Goal: Complete application form

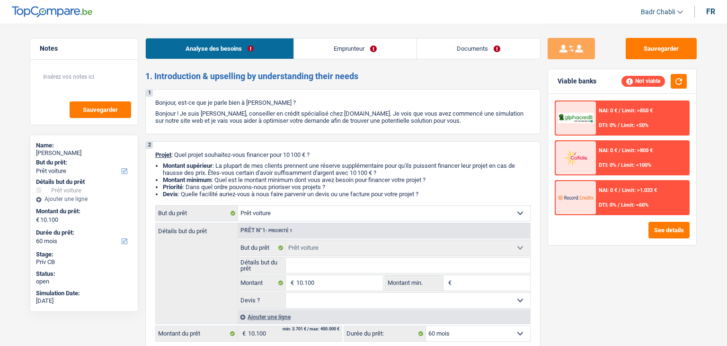
select select "car"
select select "60"
select select "car"
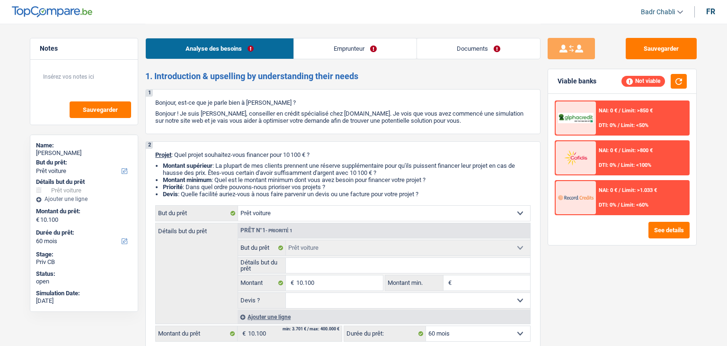
select select "60"
select select "car"
select select "60"
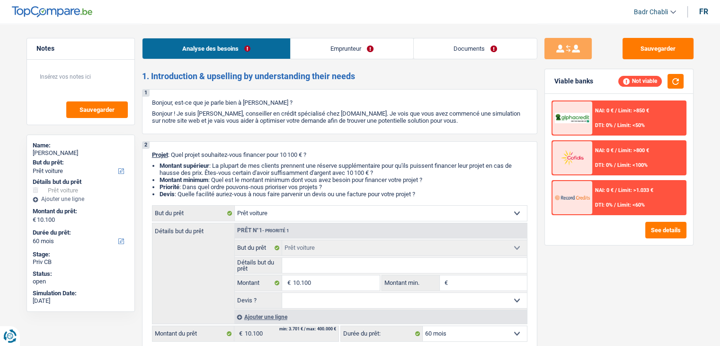
click at [364, 54] on link "Emprunteur" at bounding box center [352, 48] width 123 height 20
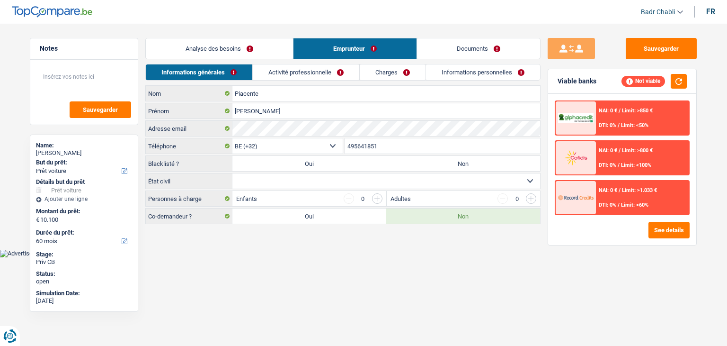
click at [324, 81] on div "Informations générales Activité professionnelle Charges Informations personnell…" at bounding box center [342, 74] width 395 height 21
click at [325, 77] on link "Activité professionnelle" at bounding box center [306, 72] width 107 height 16
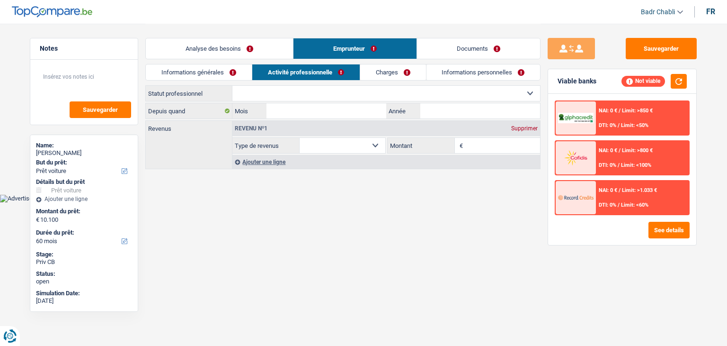
click at [237, 56] on link "Analyse des besoins" at bounding box center [219, 48] width 147 height 20
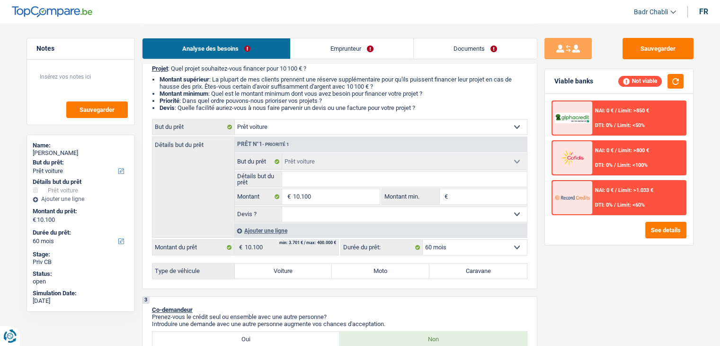
scroll to position [95, 0]
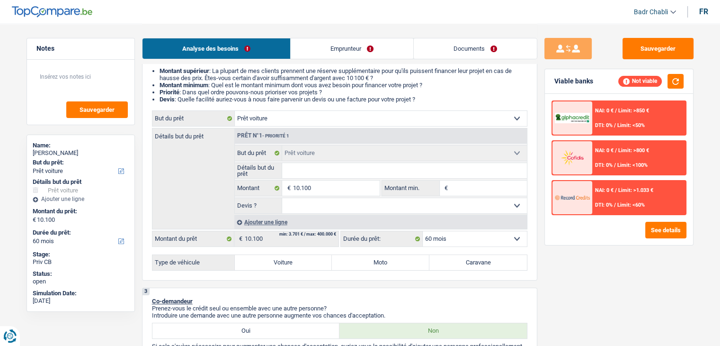
click at [290, 257] on label "Voiture" at bounding box center [284, 262] width 98 height 15
click at [290, 257] on input "Voiture" at bounding box center [284, 262] width 98 height 15
radio input "true"
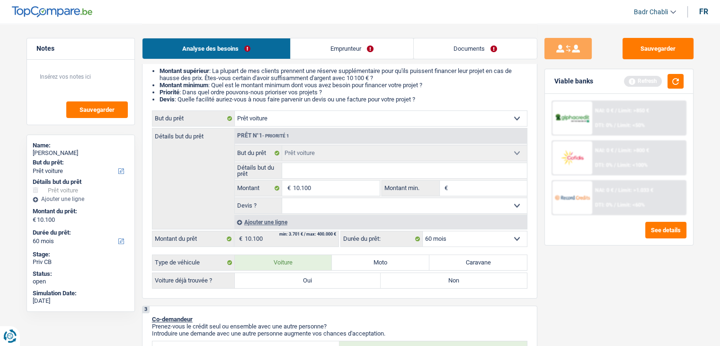
click at [405, 276] on label "Non" at bounding box center [454, 280] width 146 height 15
click at [405, 276] on input "Non" at bounding box center [454, 280] width 146 height 15
radio input "true"
click at [72, 153] on div "[PERSON_NAME]" at bounding box center [81, 153] width 96 height 8
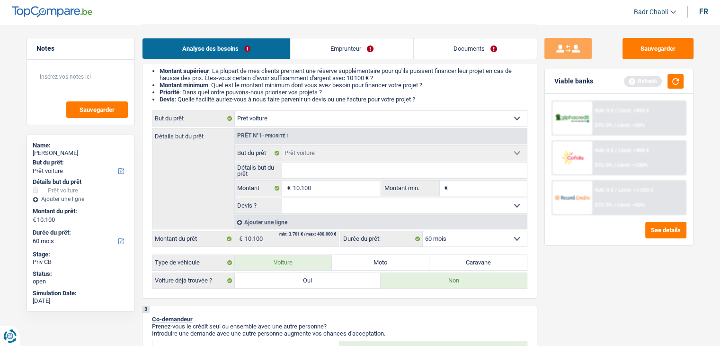
click at [72, 153] on div "[PERSON_NAME]" at bounding box center [81, 153] width 96 height 8
copy div "[PERSON_NAME]"
click at [88, 91] on textarea at bounding box center [81, 80] width 94 height 28
click at [84, 76] on textarea "ROCARS Premium Oupeye" at bounding box center [81, 80] width 94 height 28
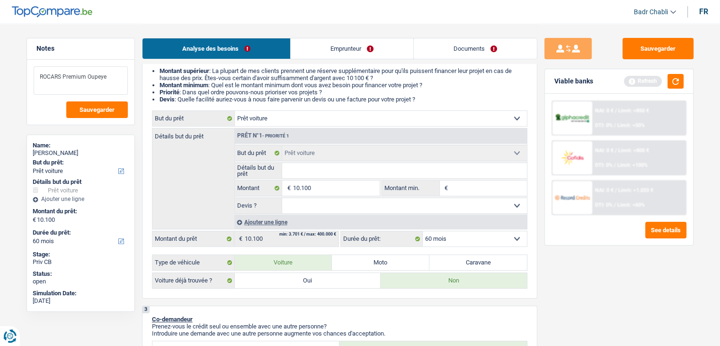
click at [84, 76] on textarea "ROCARS Premium Oupeye" at bounding box center [81, 80] width 94 height 28
type textarea "ROCARS Premium Oupeye"
click at [463, 50] on link "Documents" at bounding box center [475, 48] width 123 height 20
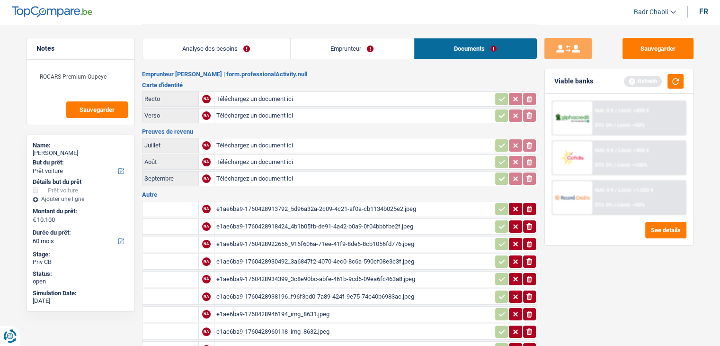
scroll to position [0, 0]
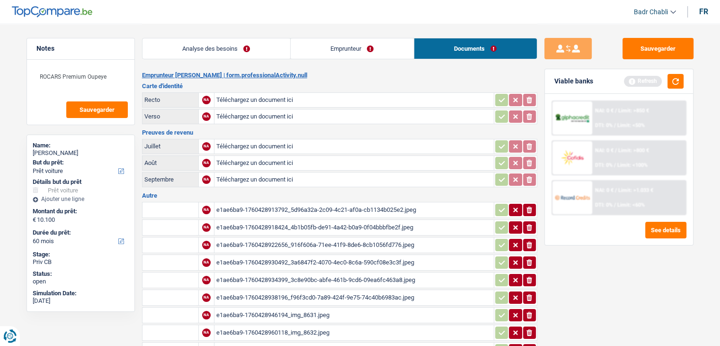
click at [335, 208] on div "e1ae6ba9-1760428913792_5d96a32a-2c09-4c21-af0a-cb1134b025e2.jpeg" at bounding box center [354, 210] width 276 height 14
click at [356, 223] on div "e1ae6ba9-1760428918424_4b1b05fb-de91-4a42-b0a9-0f04bbbfbe2f.jpeg" at bounding box center [354, 227] width 276 height 14
click at [347, 242] on div "e1ae6ba9-1760428922656_916f606a-71ee-41f9-8de6-8cb1056fd776.jpeg" at bounding box center [354, 245] width 276 height 14
click at [379, 258] on div "e1ae6ba9-1760428930492_3a6847f2-4070-4ec0-8c6a-590cf08e3c3f.jpeg" at bounding box center [354, 262] width 276 height 14
click at [345, 278] on div "e1ae6ba9-1760428934399_3c8e90bc-abfe-461b-9cd6-09ea6fc463a8.jpeg" at bounding box center [354, 280] width 276 height 14
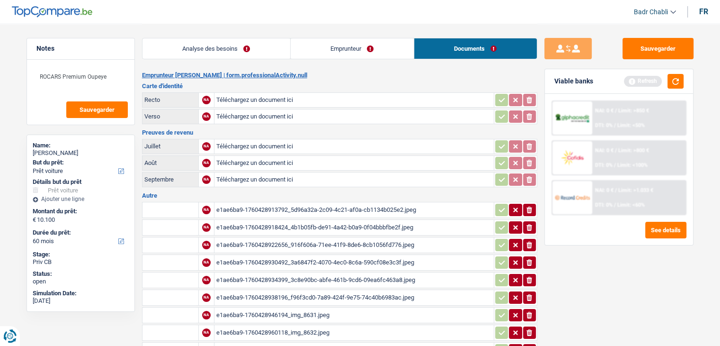
click at [359, 290] on div "e1ae6ba9-1760428938196_f96f3cd0-7a89-424f-9e75-74c40b6983ac.jpeg" at bounding box center [354, 297] width 276 height 14
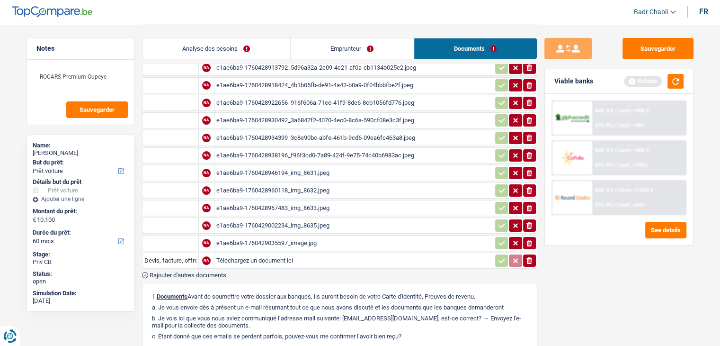
click at [313, 166] on div "e1ae6ba9-1760428946194_img_8631.jpeg" at bounding box center [354, 173] width 276 height 14
click at [307, 183] on div "e1ae6ba9-1760428960118_img_8632.jpeg" at bounding box center [354, 190] width 276 height 14
click at [297, 202] on div "e1ae6ba9-1760428967483_img_8633.jpeg" at bounding box center [354, 208] width 276 height 14
click at [280, 218] on div "e1ae6ba9-1760429002234_img_8635.jpeg" at bounding box center [354, 225] width 276 height 14
click at [292, 236] on div "e1ae6ba9-1760429035597_image.jpg" at bounding box center [354, 243] width 276 height 14
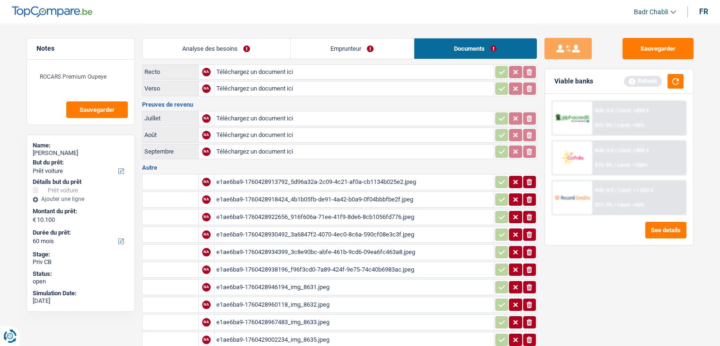
scroll to position [0, 0]
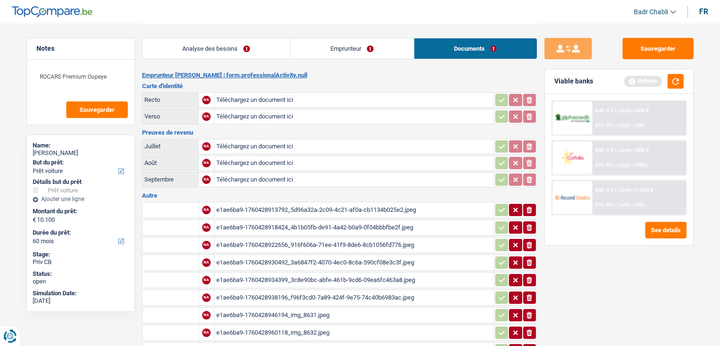
click at [182, 46] on link "Analyse des besoins" at bounding box center [216, 48] width 148 height 20
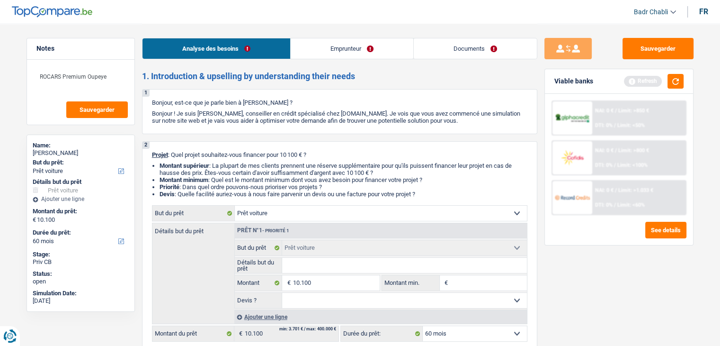
click at [313, 260] on input "Détails but du prêt" at bounding box center [404, 265] width 245 height 15
type input "T"
type input "To"
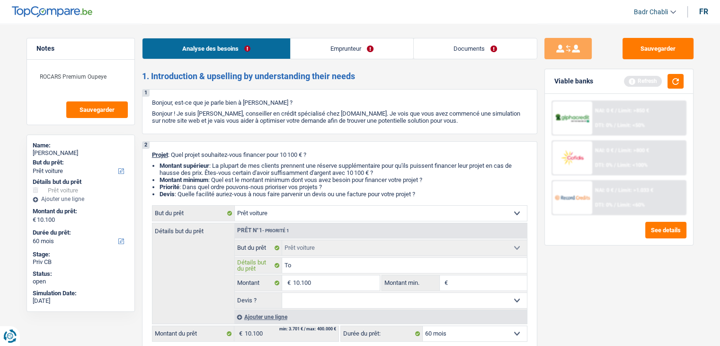
type input "Toy"
type input "Toyo"
type input "Toyot"
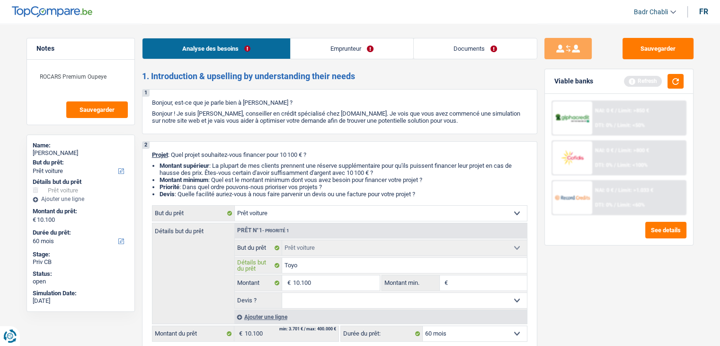
type input "Toyot"
type input "Toyota"
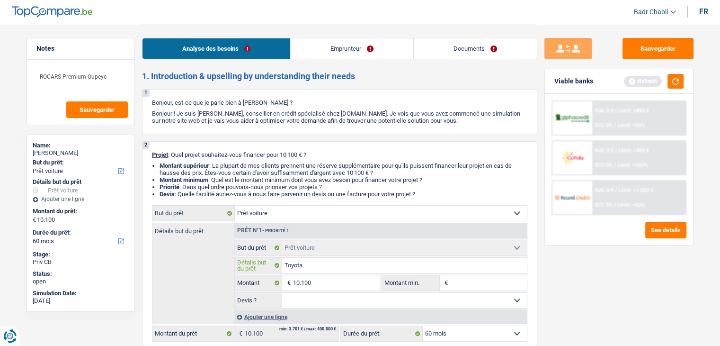
type input "Toyota A"
type input "Toyota Ay"
type input "Toyota Ayg"
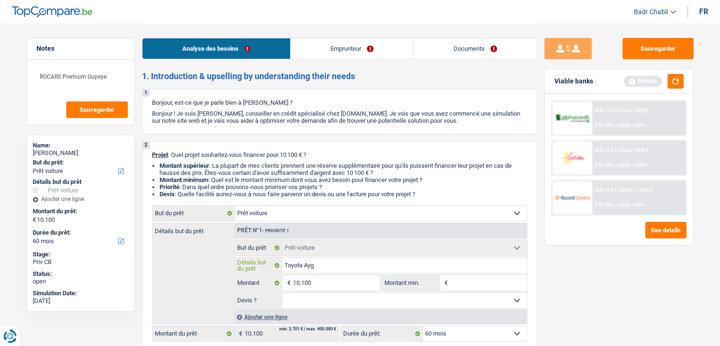
type input "Toyota Ayg"
type input "Toyota Aygo"
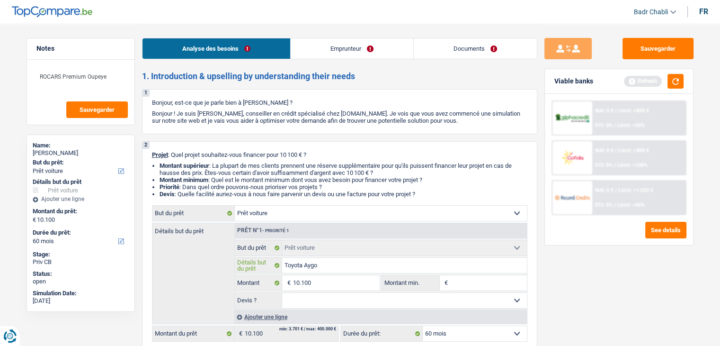
type input "Toyota Aygo 2"
type input "Toyota Aygo 20"
type input "Toyota Aygo 201"
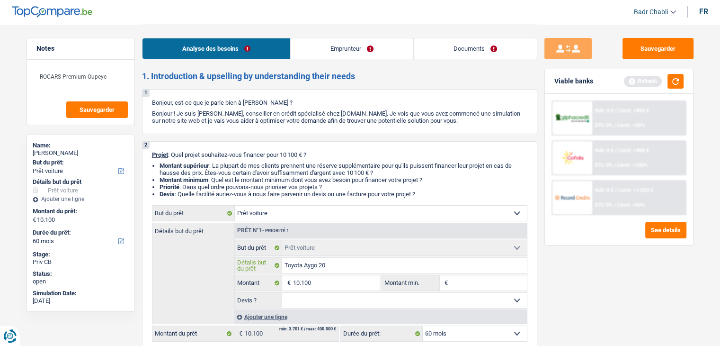
type input "Toyota Aygo 201"
type input "Toyota Aygo 2017"
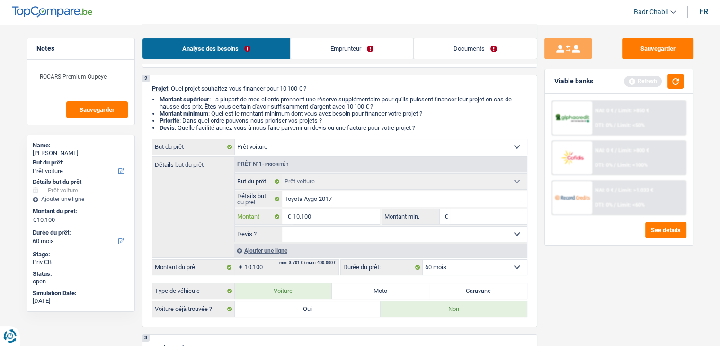
scroll to position [95, 0]
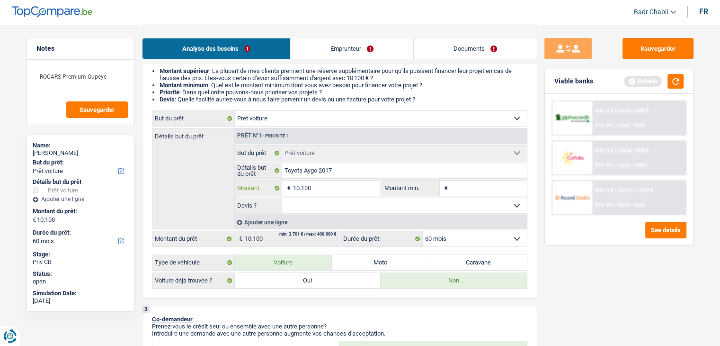
click at [322, 194] on input "10.100" at bounding box center [336, 187] width 87 height 15
click at [484, 187] on input "Montant min." at bounding box center [488, 187] width 77 height 15
paste input "10.100"
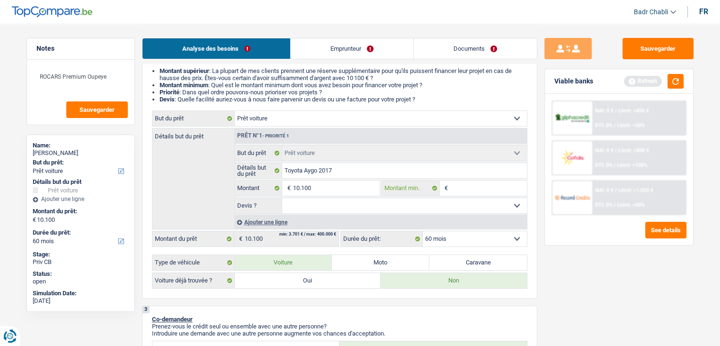
type input "10.100"
click at [332, 202] on select "Oui Non Non répondu Sélectionner une option" at bounding box center [404, 205] width 245 height 15
select select "yes"
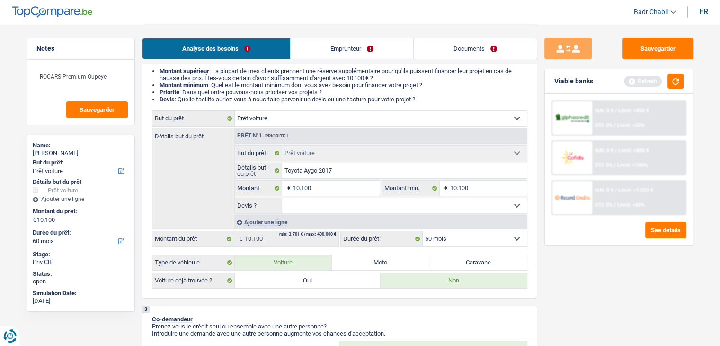
click at [282, 198] on select "Oui Non Non répondu Sélectionner une option" at bounding box center [404, 205] width 245 height 15
select select "yes"
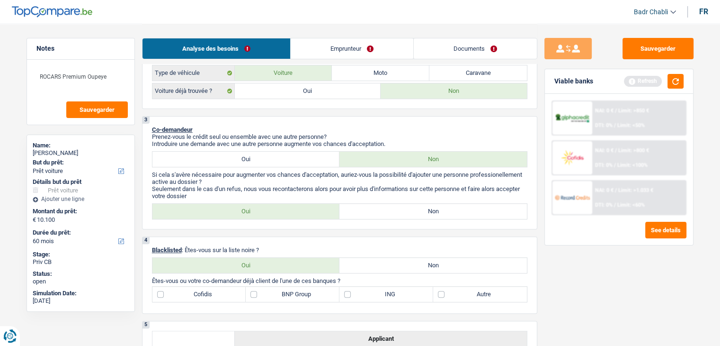
click at [437, 208] on label "Non" at bounding box center [432, 211] width 187 height 15
click at [437, 208] on input "Non" at bounding box center [432, 211] width 187 height 15
radio input "true"
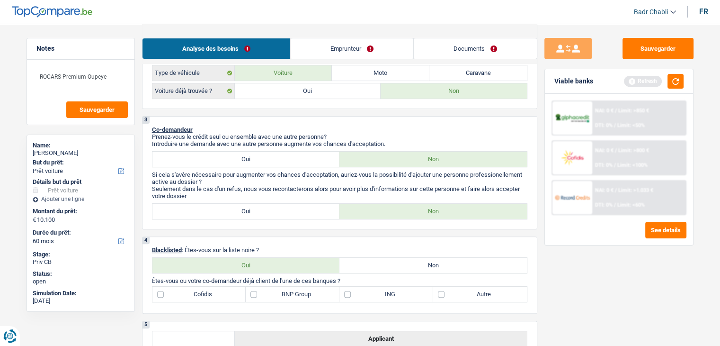
click at [424, 262] on label "Non" at bounding box center [432, 265] width 187 height 15
click at [424, 262] on input "Non" at bounding box center [432, 265] width 187 height 15
radio input "true"
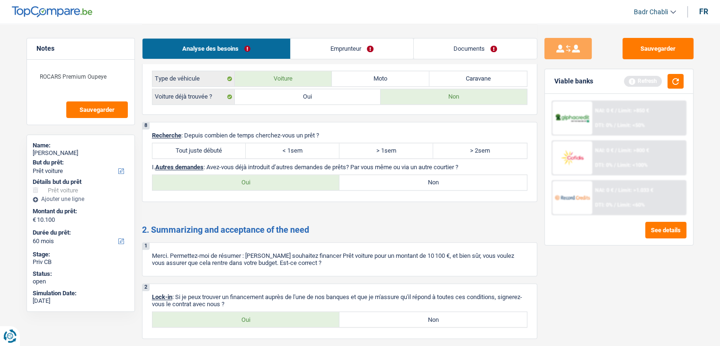
scroll to position [861, 0]
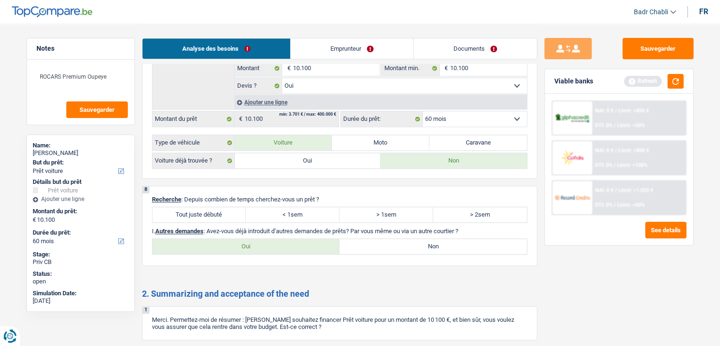
click at [200, 207] on label "Tout juste débuté" at bounding box center [199, 214] width 94 height 15
click at [200, 207] on input "Tout juste débuté" at bounding box center [199, 214] width 94 height 15
radio input "true"
click at [396, 241] on label "Non" at bounding box center [432, 246] width 187 height 15
click at [396, 241] on input "Non" at bounding box center [432, 246] width 187 height 15
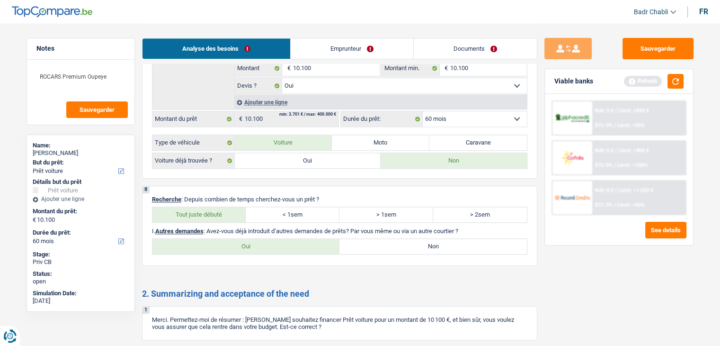
radio input "true"
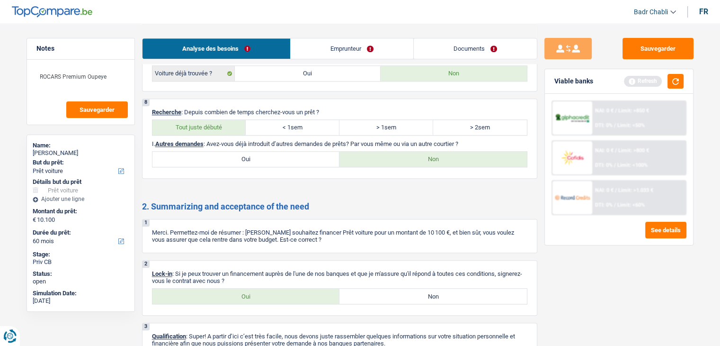
scroll to position [1003, 0]
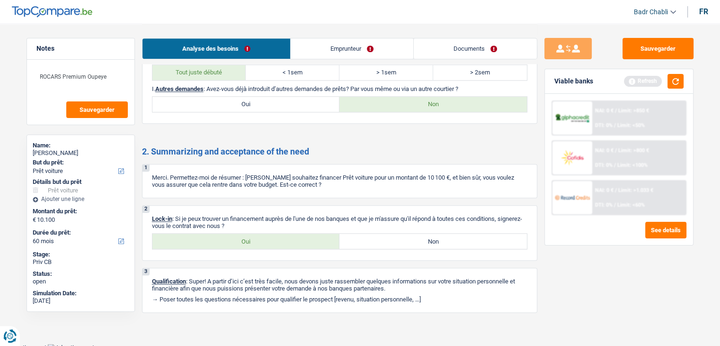
click at [266, 238] on label "Oui" at bounding box center [245, 240] width 187 height 15
click at [266, 238] on input "Oui" at bounding box center [245, 240] width 187 height 15
radio input "true"
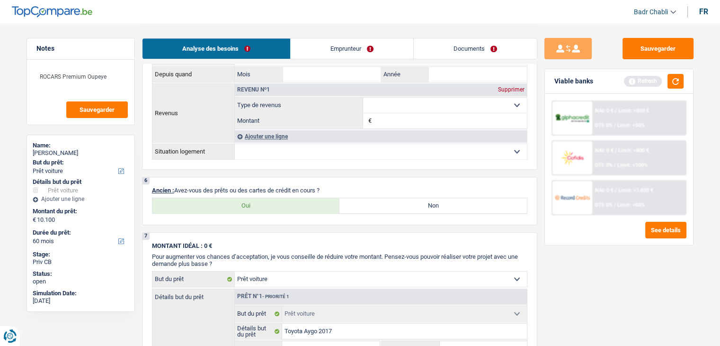
scroll to position [577, 0]
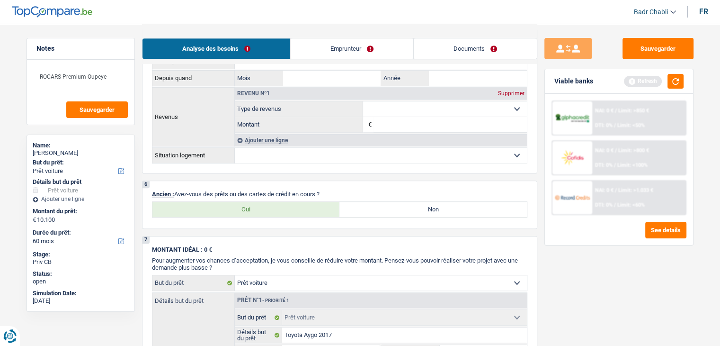
click at [276, 208] on label "Oui" at bounding box center [245, 209] width 187 height 15
click at [276, 208] on input "Oui" at bounding box center [245, 209] width 187 height 15
radio input "true"
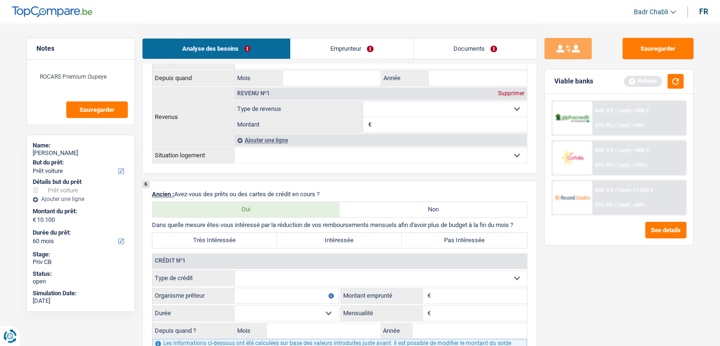
click at [289, 270] on select "Carte ou ouverture de crédit Prêt hypothécaire Vente à tempérament Prêt à tempé…" at bounding box center [381, 277] width 292 height 15
select select "mortgage"
click at [235, 270] on select "Carte ou ouverture de crédit Prêt hypothécaire Vente à tempérament Prêt à tempé…" at bounding box center [381, 277] width 292 height 15
type input "0"
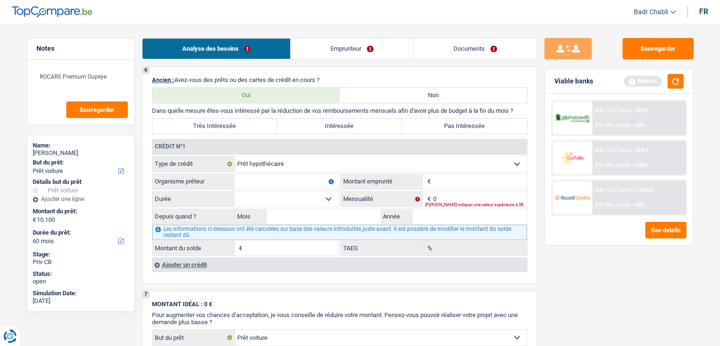
scroll to position [719, 0]
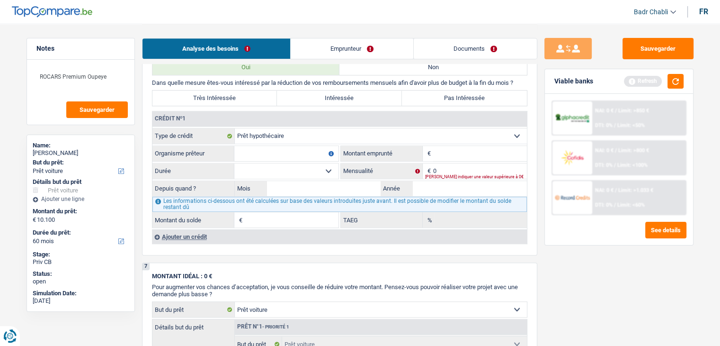
click at [270, 146] on input "Organisme prêteur" at bounding box center [286, 153] width 104 height 15
type input "ING"
click at [449, 175] on div "[PERSON_NAME] indiquer une valeur supérieure à 0€" at bounding box center [476, 177] width 102 height 4
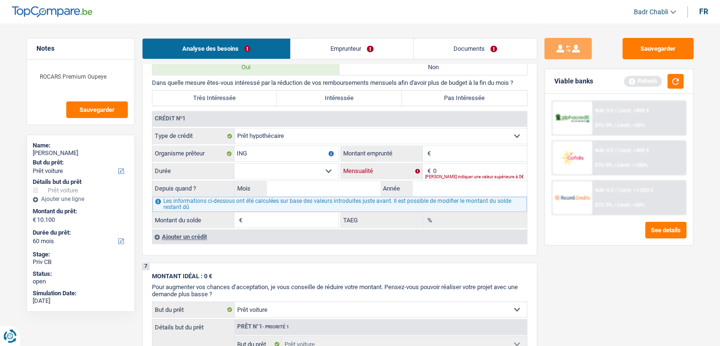
click at [449, 165] on input "0" at bounding box center [480, 170] width 94 height 15
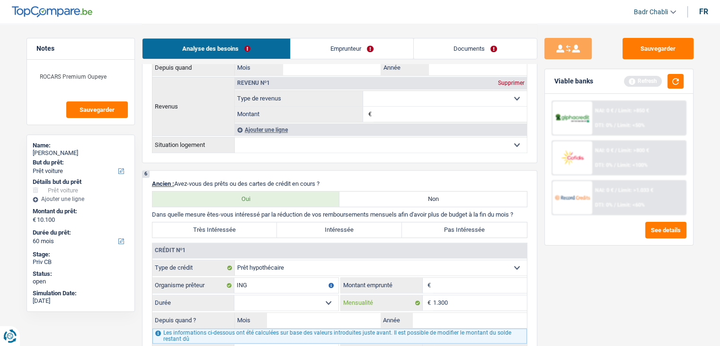
scroll to position [634, 0]
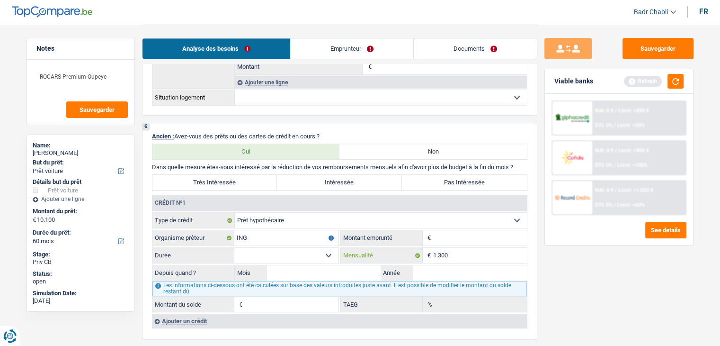
type input "1.300"
click at [446, 225] on fieldset "Carte ou ouverture de crédit Prêt hypothécaire Vente à tempérament Prêt à tempé…" at bounding box center [339, 262] width 374 height 100
click at [449, 230] on input "Montant" at bounding box center [480, 237] width 94 height 15
type input "200.000"
click at [325, 251] on select "120 mois 132 mois 144 mois 180 mois 240 mois 300 mois 360 mois 420 mois Sélecti…" at bounding box center [286, 255] width 104 height 15
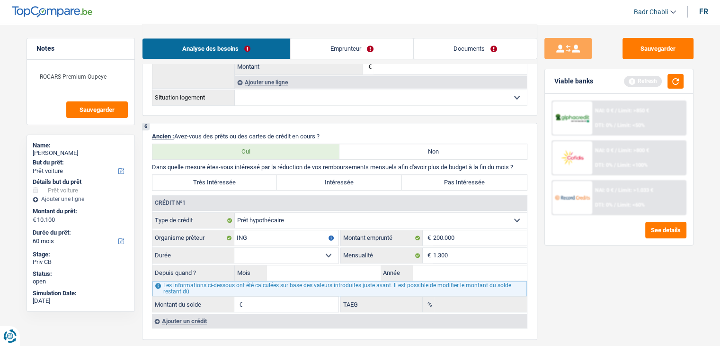
select select "300"
click at [234, 248] on select "120 mois 132 mois 144 mois 180 mois 240 mois 300 mois 360 mois 420 mois Sélecti…" at bounding box center [286, 255] width 104 height 15
click at [328, 265] on input "Mois" at bounding box center [324, 272] width 114 height 15
type input "08"
type input "2017"
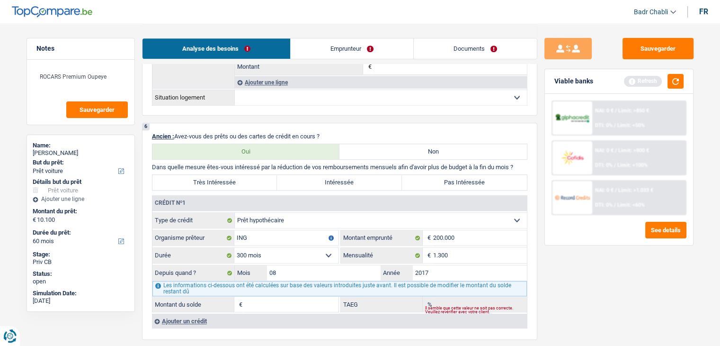
type input "163.990"
type input "6,27"
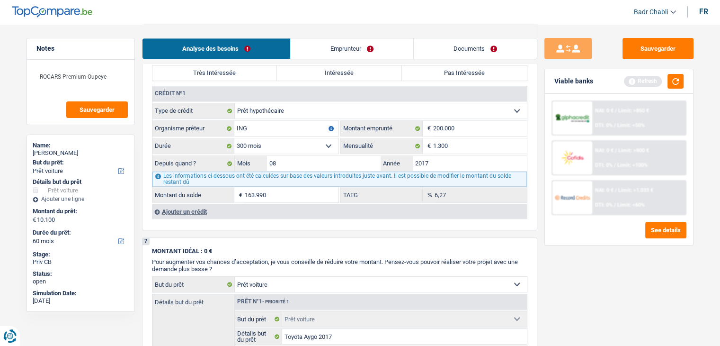
scroll to position [696, 0]
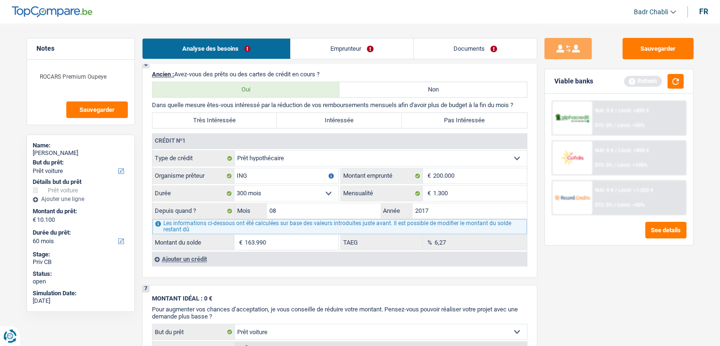
click at [464, 128] on div "6 Ancien : Avez-vous des prêts ou des cartes de crédit en cours ? Oui Non Dans …" at bounding box center [339, 169] width 395 height 217
click at [463, 121] on label "Pas Intéressée" at bounding box center [464, 120] width 125 height 15
click at [463, 121] on input "Pas Intéressée" at bounding box center [464, 120] width 125 height 15
radio input "true"
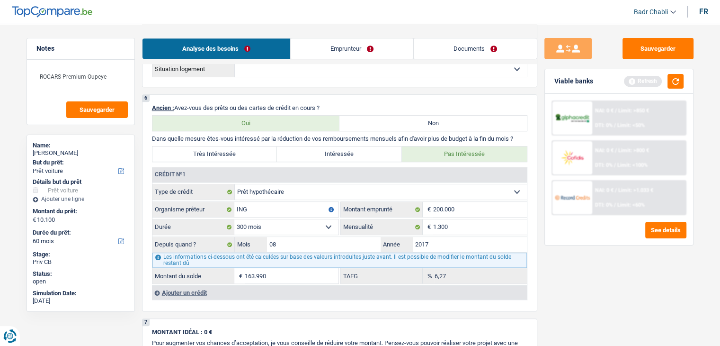
scroll to position [473, 0]
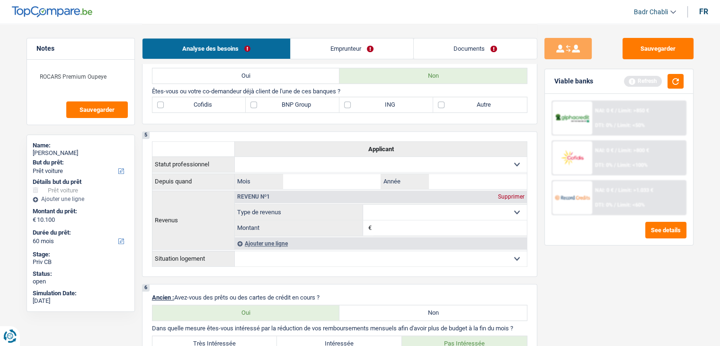
click at [396, 99] on label "ING" at bounding box center [386, 104] width 94 height 15
click at [396, 99] on input "ING" at bounding box center [386, 104] width 94 height 15
checkbox input "true"
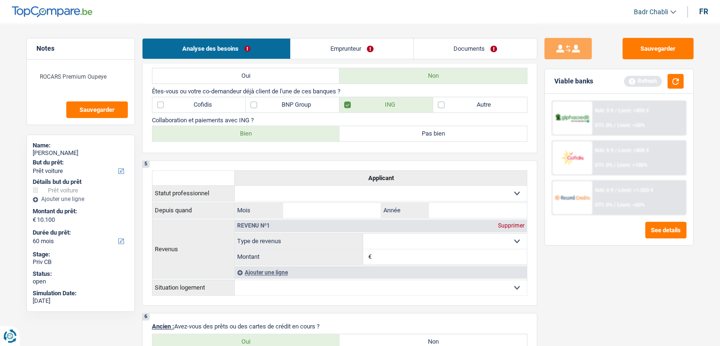
click at [324, 133] on label "Bien" at bounding box center [245, 133] width 187 height 15
click at [324, 133] on input "Bien" at bounding box center [245, 133] width 187 height 15
radio input "true"
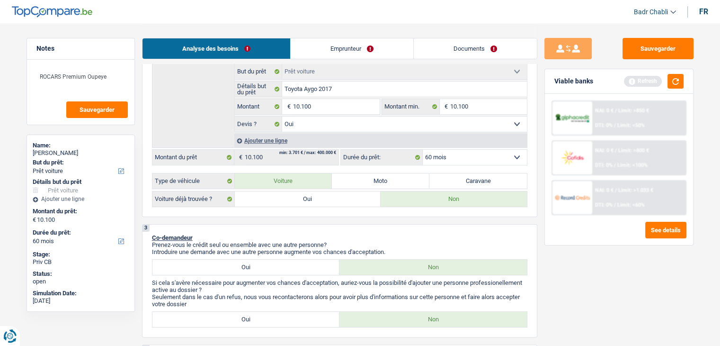
scroll to position [0, 0]
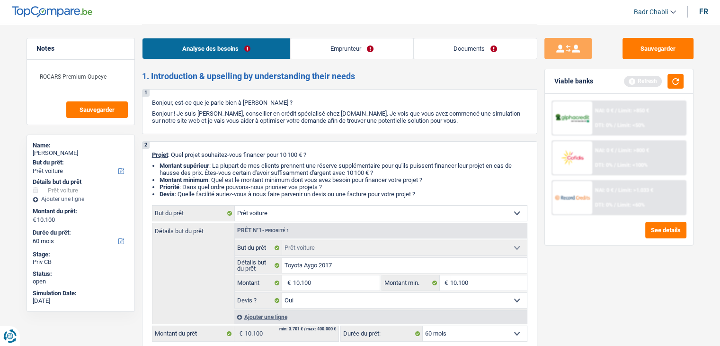
click at [356, 47] on link "Emprunteur" at bounding box center [352, 48] width 123 height 20
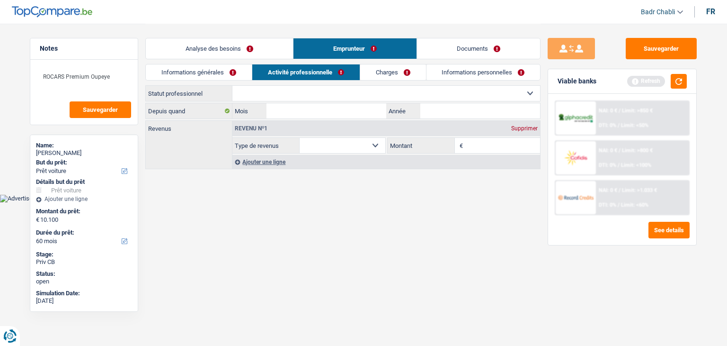
click at [231, 68] on link "Informations générales" at bounding box center [199, 72] width 106 height 16
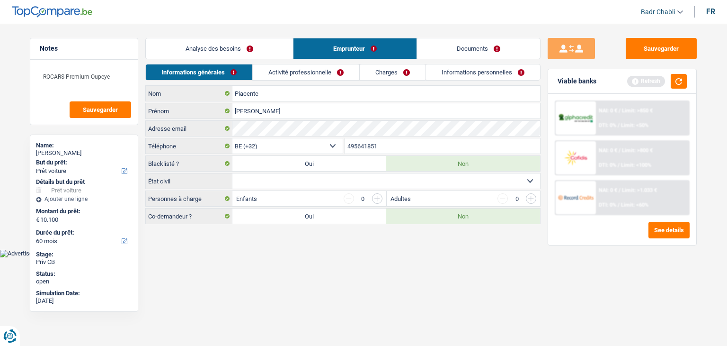
click at [294, 175] on select "Célibataire Marié(e) Cohabitant(e) légal(e) Divorcé(e) Veuf(ve) Séparé (de fait…" at bounding box center [386, 180] width 308 height 15
select select "cohabitation"
click at [232, 173] on select "Célibataire Marié(e) Cohabitant(e) légal(e) Divorcé(e) Veuf(ve) Séparé (de fait…" at bounding box center [386, 180] width 308 height 15
click at [318, 214] on label "Oui" at bounding box center [309, 215] width 154 height 15
click at [318, 214] on input "Oui" at bounding box center [309, 215] width 154 height 15
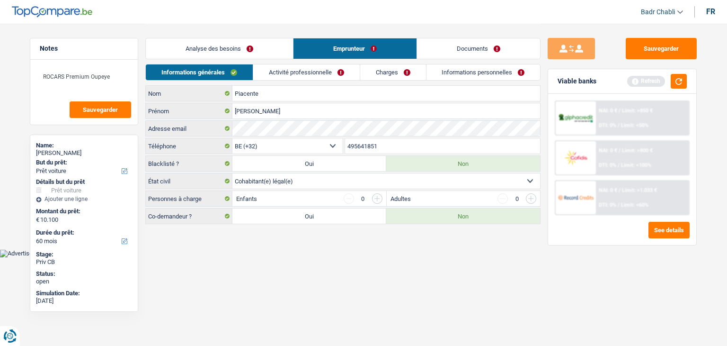
radio input "true"
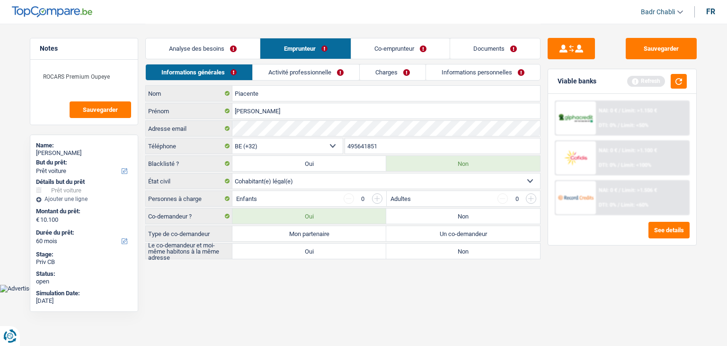
click at [315, 240] on div "Piacente Nom [PERSON_NAME] Adresse email BE (+32) LU (+352) Sélectionner une op…" at bounding box center [342, 172] width 395 height 174
click at [322, 231] on label "Mon partenaire" at bounding box center [309, 233] width 154 height 15
click at [322, 231] on input "Mon partenaire" at bounding box center [309, 233] width 154 height 15
radio input "true"
click at [319, 248] on label "Oui" at bounding box center [309, 250] width 154 height 15
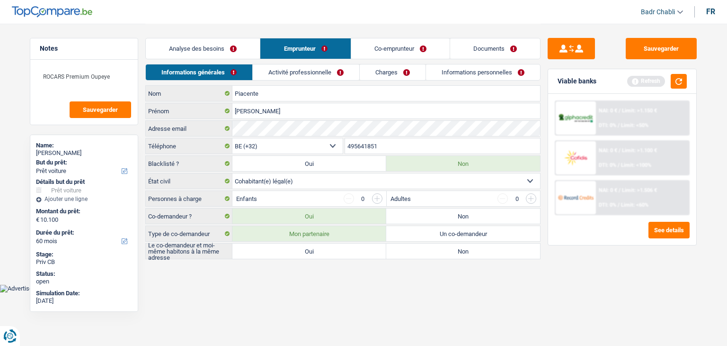
click at [319, 248] on input "Oui" at bounding box center [309, 250] width 154 height 15
radio input "true"
click at [377, 197] on input "button" at bounding box center [377, 198] width 10 height 10
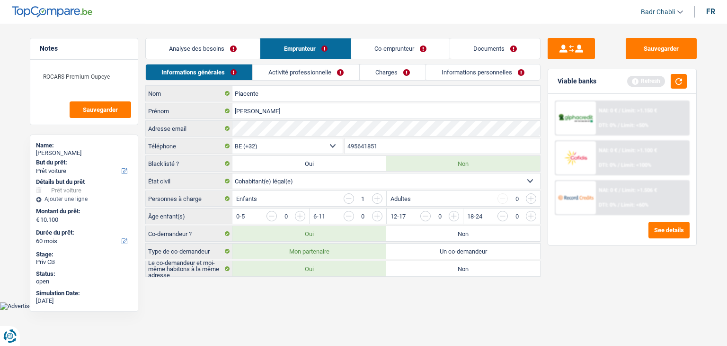
click at [304, 214] on input "button" at bounding box center [492, 218] width 394 height 15
click at [286, 84] on div "Informations générales Activité professionnelle Charges Informations personnell…" at bounding box center [342, 74] width 395 height 21
click at [296, 71] on link "Activité professionnelle" at bounding box center [306, 72] width 107 height 16
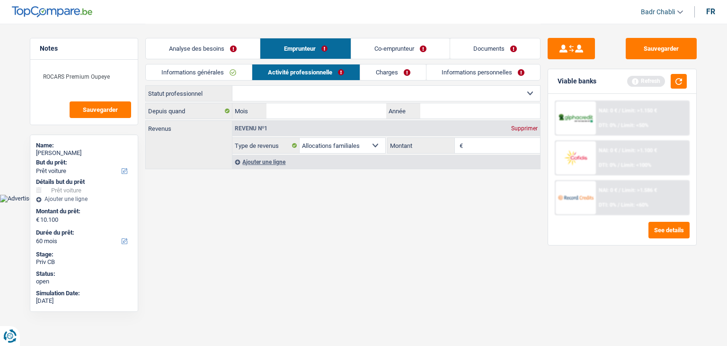
click at [482, 52] on link "Documents" at bounding box center [495, 48] width 90 height 20
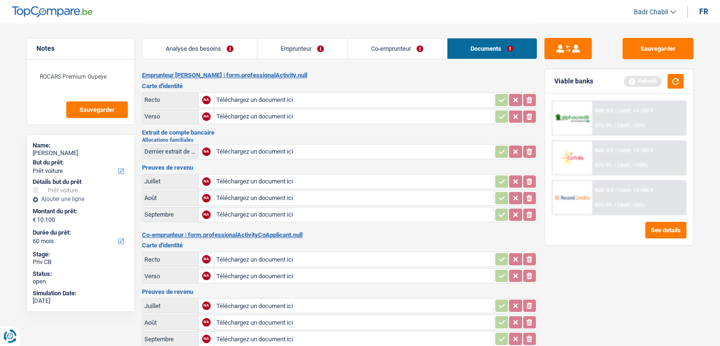
scroll to position [237, 0]
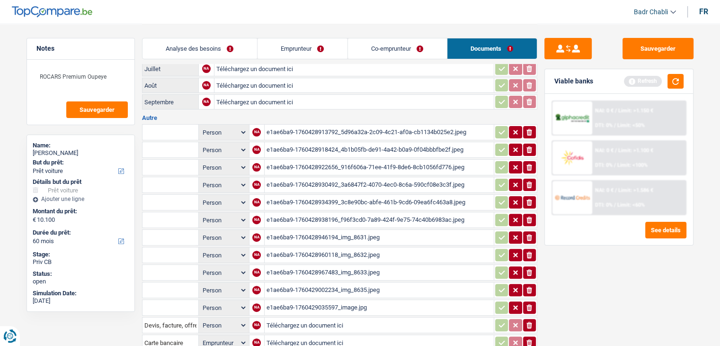
click at [403, 125] on div "e1ae6ba9-1760428913792_5d96a32a-2c09-4c21-af0a-cb1134b025e2.jpeg" at bounding box center [379, 132] width 225 height 14
click at [304, 55] on link "Emprunteur" at bounding box center [303, 48] width 90 height 20
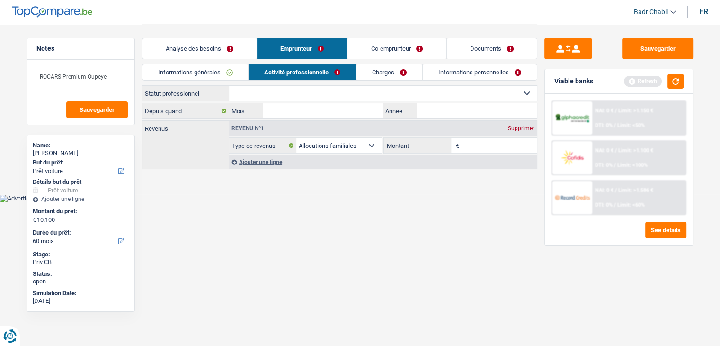
scroll to position [0, 0]
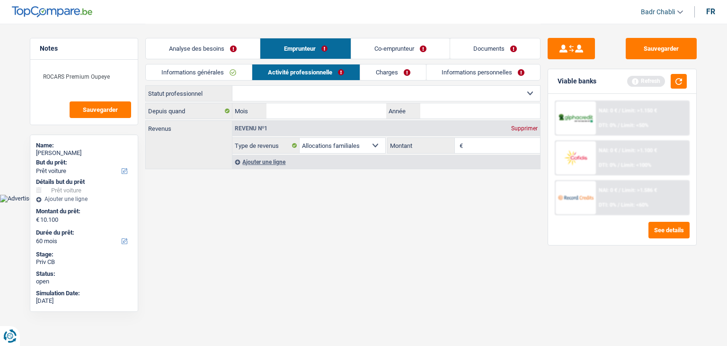
click at [280, 92] on select "Ouvrier Employé privé Employé public Invalide Indépendant Pensionné Chômeur Mut…" at bounding box center [386, 93] width 308 height 15
select select "privateEmployee"
click at [232, 86] on select "Ouvrier Employé privé Employé public Invalide Indépendant Pensionné Chômeur Mut…" at bounding box center [386, 93] width 308 height 15
select select "familyAllowances"
select select "netSalary"
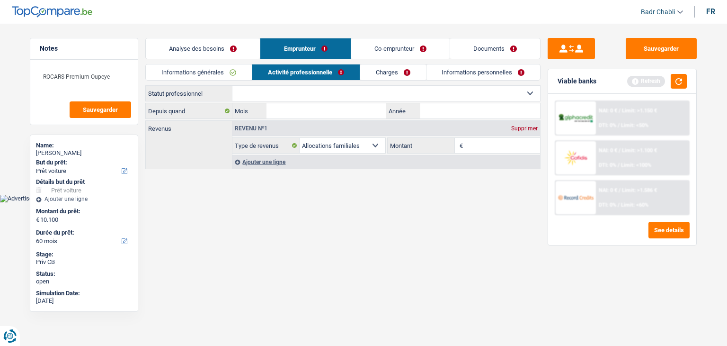
select select "mealVouchers"
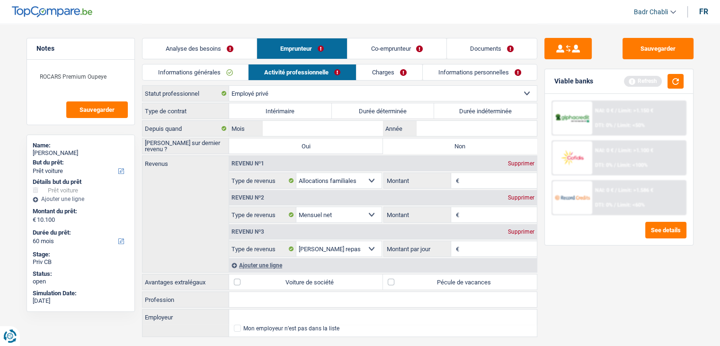
click at [429, 147] on label "Non" at bounding box center [460, 145] width 154 height 15
click at [429, 147] on input "Non" at bounding box center [460, 145] width 154 height 15
radio input "true"
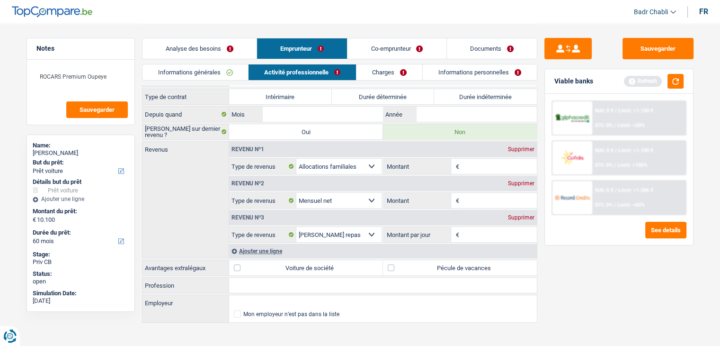
scroll to position [21, 0]
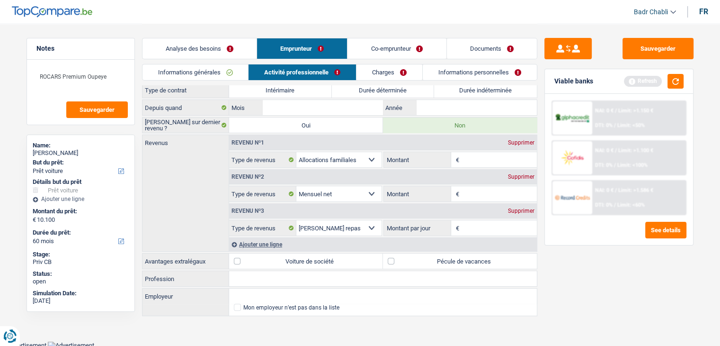
click at [272, 276] on input "Profession" at bounding box center [383, 278] width 308 height 15
drag, startPoint x: 316, startPoint y: 108, endPoint x: 327, endPoint y: 113, distance: 11.7
click at [316, 108] on input "Mois" at bounding box center [323, 107] width 120 height 15
type input "11"
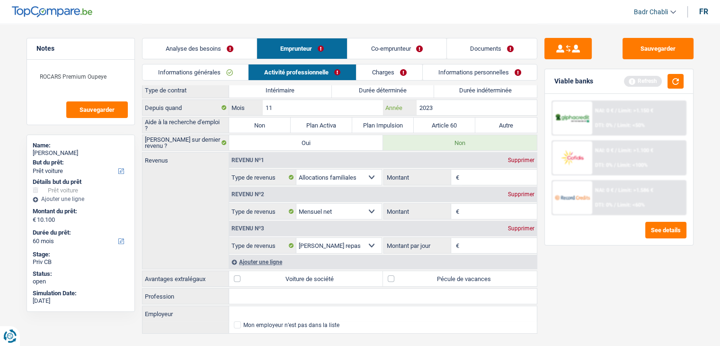
type input "2023"
click at [269, 124] on label "Non" at bounding box center [260, 124] width 62 height 15
click at [269, 124] on input "Non" at bounding box center [260, 124] width 62 height 15
radio input "true"
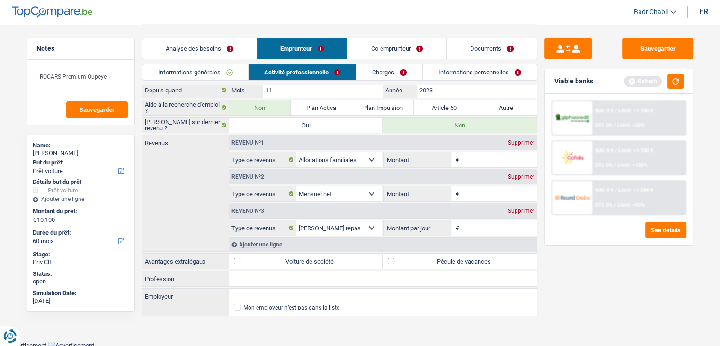
click at [259, 276] on input "Profession" at bounding box center [383, 278] width 308 height 15
type input "Employé"
type input "Néonotaires"
click at [483, 190] on input "Montant" at bounding box center [499, 193] width 75 height 15
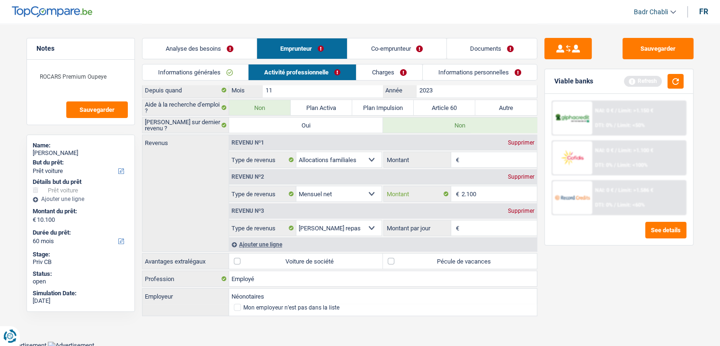
type input "2.100"
click at [482, 229] on input "Montant par jour" at bounding box center [499, 227] width 75 height 15
click at [390, 262] on label "Pécule de vacances" at bounding box center [460, 260] width 154 height 15
click at [390, 262] on input "Pécule de vacances" at bounding box center [460, 260] width 154 height 15
checkbox input "true"
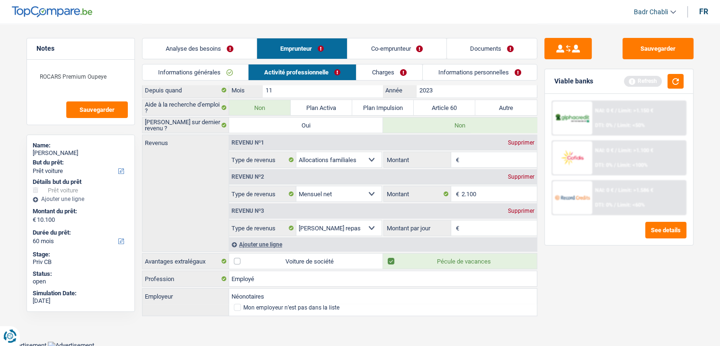
click at [466, 225] on input "Montant par jour" at bounding box center [499, 227] width 75 height 15
type input "8,0"
click at [486, 156] on input "Montant" at bounding box center [499, 159] width 75 height 15
type input "191"
click at [401, 80] on li "Charges" at bounding box center [389, 72] width 66 height 17
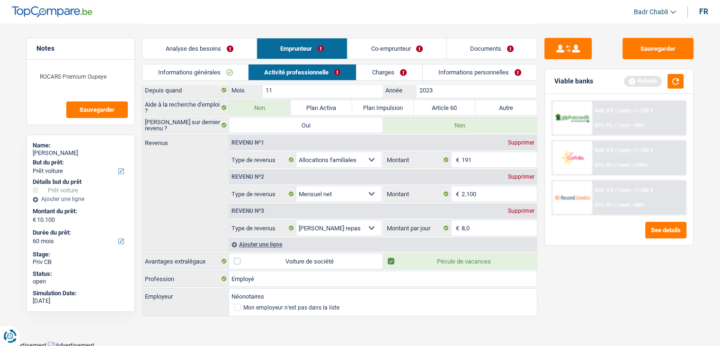
click at [400, 73] on link "Charges" at bounding box center [389, 72] width 66 height 16
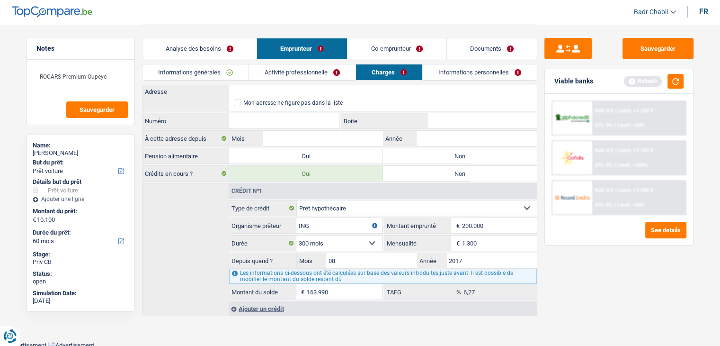
scroll to position [0, 0]
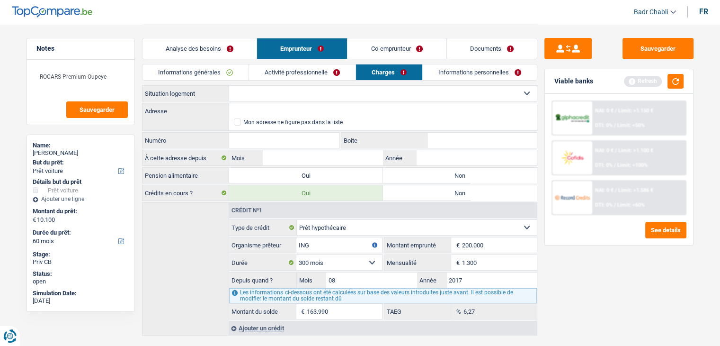
click at [267, 97] on select "Locataire Propriétaire avec prêt hypothécaire Propriétaire sans prêt hypothécai…" at bounding box center [383, 93] width 308 height 15
click at [281, 97] on select "Locataire Propriétaire avec prêt hypothécaire Propriétaire sans prêt hypothécai…" at bounding box center [383, 93] width 308 height 15
select select "ownerWithMortgage"
click at [229, 86] on select "Locataire Propriétaire avec prêt hypothécaire Propriétaire sans prêt hypothécai…" at bounding box center [383, 93] width 308 height 15
click at [263, 105] on input "Adresse" at bounding box center [383, 110] width 308 height 15
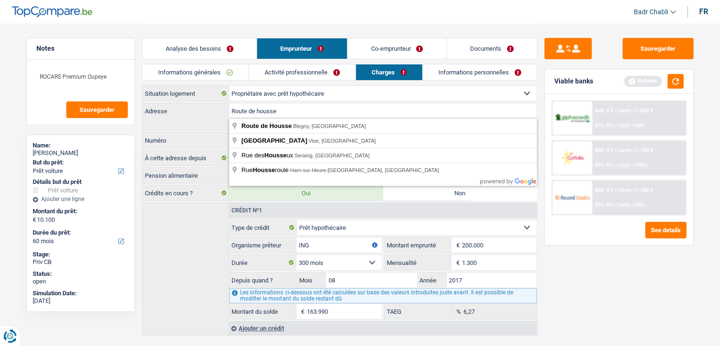
type input "Route de Housse, [GEOGRAPHIC_DATA], [GEOGRAPHIC_DATA]"
select select "BE"
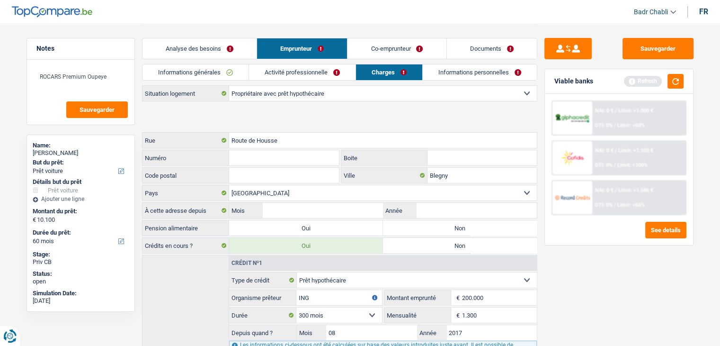
click at [288, 168] on input "Code postal" at bounding box center [284, 175] width 110 height 15
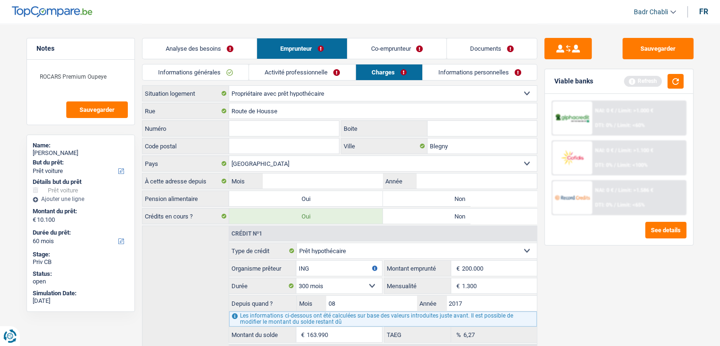
click at [278, 122] on input "Numéro" at bounding box center [284, 128] width 110 height 15
type input "77"
click at [332, 177] on input "Mois" at bounding box center [323, 180] width 120 height 15
type input "09"
type input "2017"
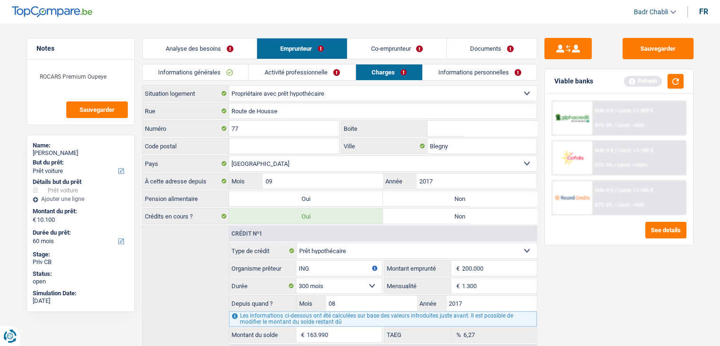
click at [458, 67] on link "Informations personnelles" at bounding box center [480, 72] width 114 height 16
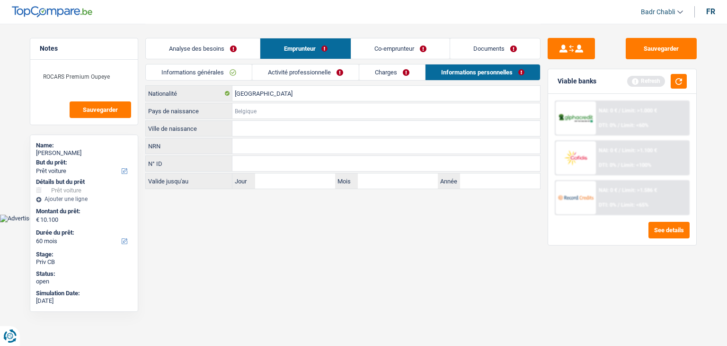
click at [256, 108] on input "Pays de naissance" at bounding box center [386, 110] width 308 height 15
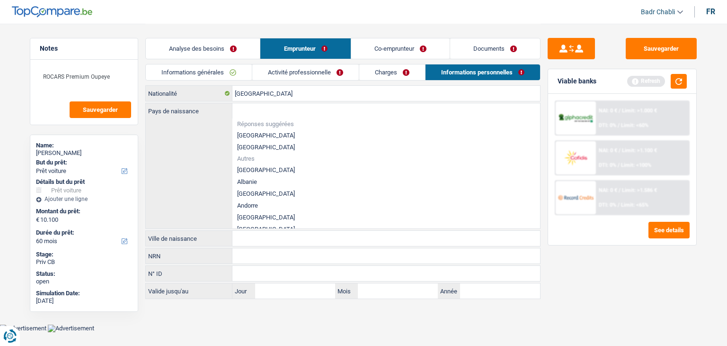
click at [256, 136] on li "[GEOGRAPHIC_DATA]" at bounding box center [386, 135] width 308 height 12
type input "[GEOGRAPHIC_DATA]"
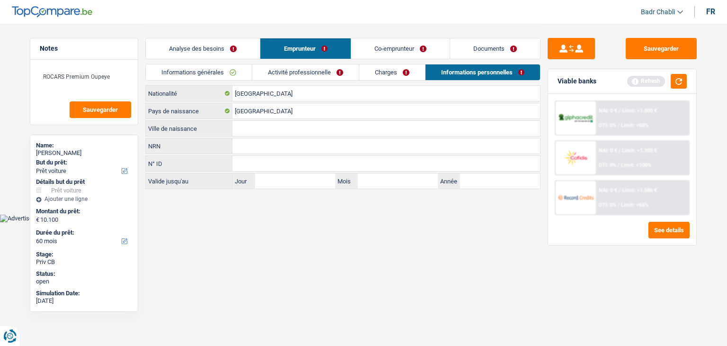
click at [255, 125] on input "Ville de naissance" at bounding box center [386, 128] width 308 height 15
type input "Rocourt"
click at [396, 46] on link "Co-emprunteur" at bounding box center [400, 48] width 98 height 20
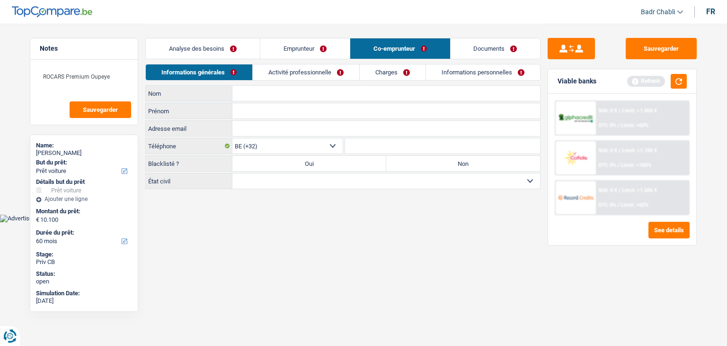
click at [472, 72] on link "Informations personnelles" at bounding box center [483, 72] width 114 height 16
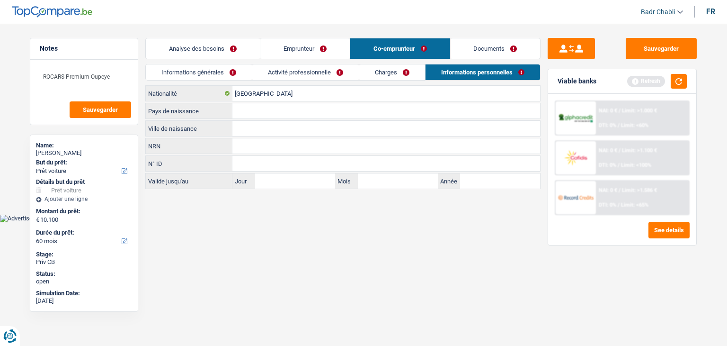
click at [269, 121] on input "Ville de naissance" at bounding box center [386, 128] width 308 height 15
click at [246, 107] on input "Pays de naissance" at bounding box center [386, 110] width 308 height 15
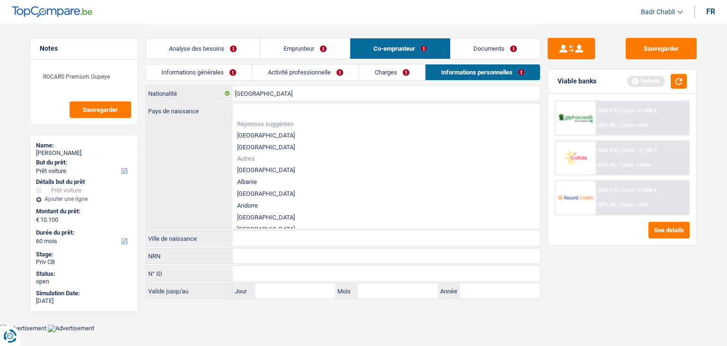
click at [260, 127] on li "Réponses suggérées" at bounding box center [386, 123] width 308 height 11
click at [256, 132] on li "[GEOGRAPHIC_DATA]" at bounding box center [386, 135] width 308 height 12
type input "[GEOGRAPHIC_DATA]"
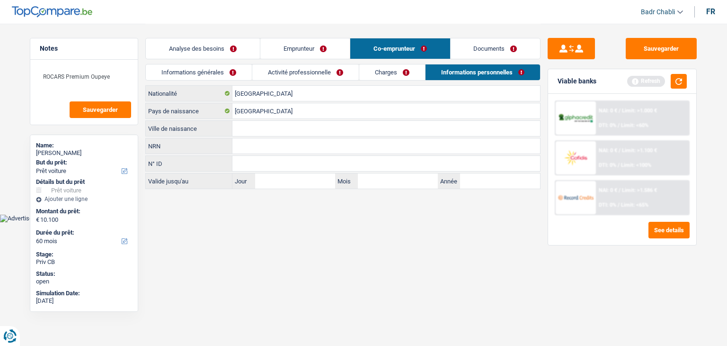
click at [252, 124] on input "Ville de naissance" at bounding box center [386, 128] width 308 height 15
type input "Rocourt"
click at [218, 72] on link "Informations générales" at bounding box center [199, 72] width 106 height 16
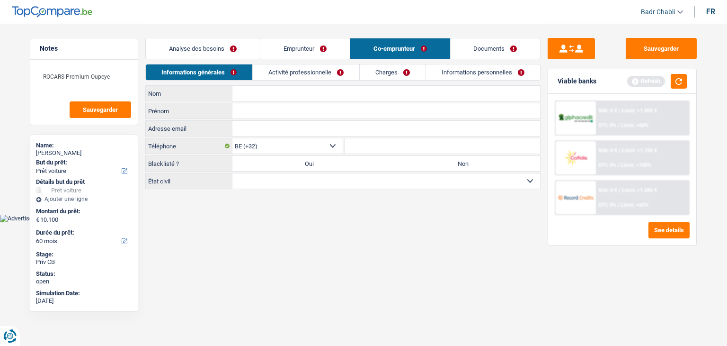
click at [490, 50] on link "Documents" at bounding box center [496, 48] width 90 height 20
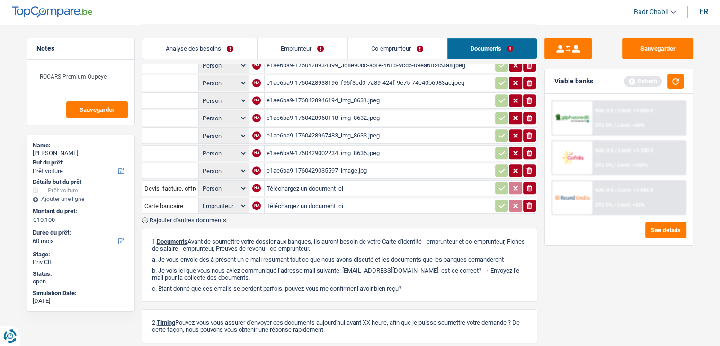
scroll to position [331, 0]
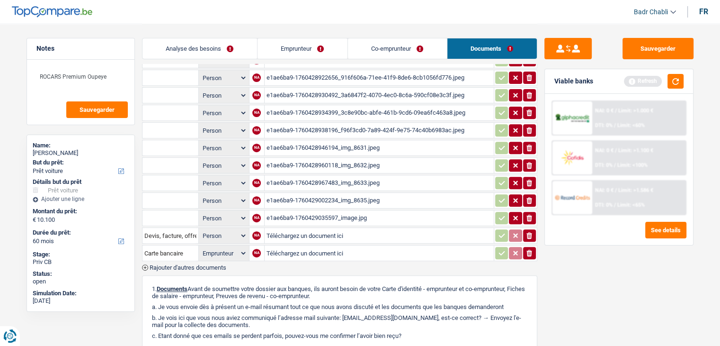
click at [387, 108] on div "e1ae6ba9-1760428934399_3c8e90bc-abfe-461b-9cd6-09ea6fc463a8.jpeg" at bounding box center [379, 113] width 225 height 14
click at [314, 44] on link "Emprunteur" at bounding box center [303, 48] width 90 height 20
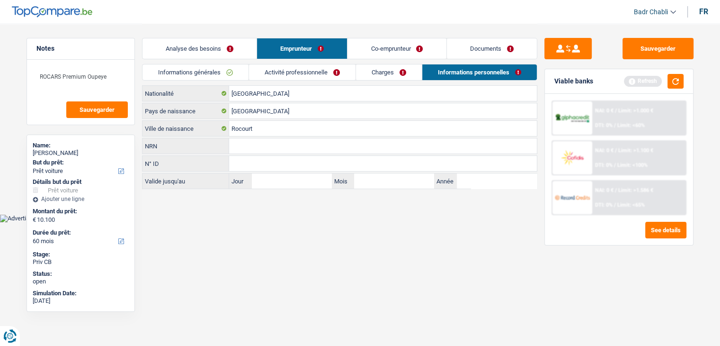
scroll to position [0, 0]
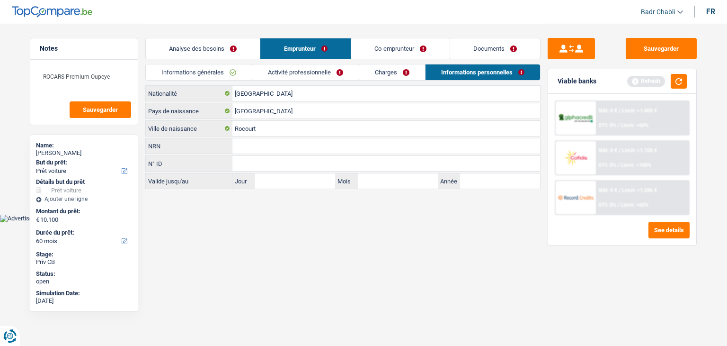
click at [412, 48] on link "Co-emprunteur" at bounding box center [400, 48] width 98 height 20
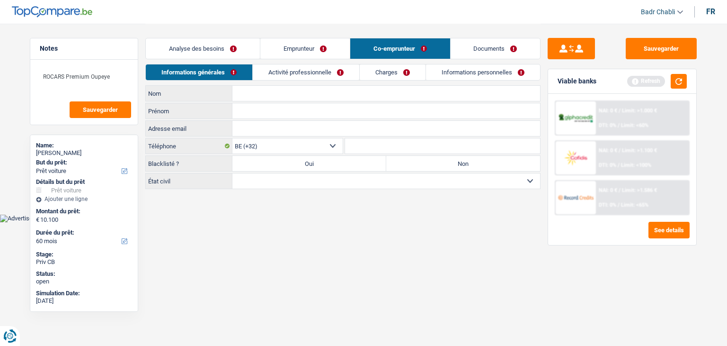
click at [246, 89] on input "Nom" at bounding box center [386, 93] width 308 height 15
type input "Romano"
type input "[PERSON_NAME]"
click at [345, 184] on select "Célibataire Marié(e) Cohabitant(e) légal(e) Divorcé(e) Veuf(ve) Séparé (de fait…" at bounding box center [386, 180] width 308 height 15
select select "cohabitation"
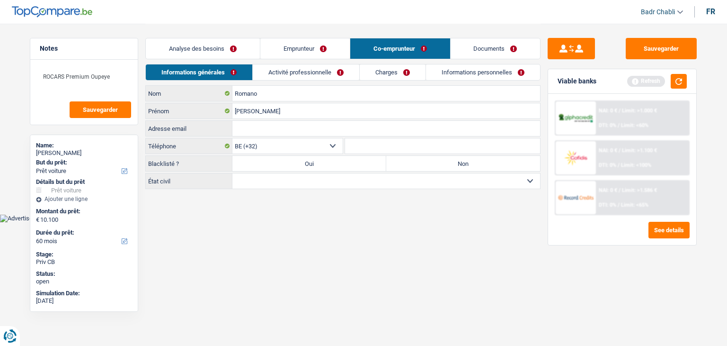
click at [232, 173] on select "Célibataire Marié(e) Cohabitant(e) légal(e) Divorcé(e) Veuf(ve) Séparé (de fait…" at bounding box center [386, 180] width 308 height 15
click at [287, 74] on link "Activité professionnelle" at bounding box center [306, 72] width 107 height 16
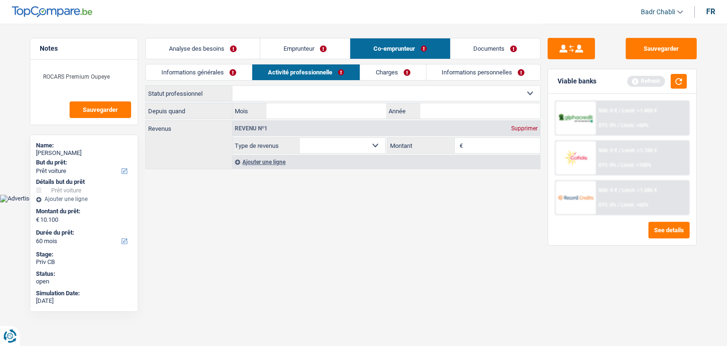
click at [288, 96] on select "Ouvrier Employé privé Employé public Invalide Indépendant Pensionné Chômeur Mut…" at bounding box center [386, 93] width 308 height 15
select select "worker"
click at [232, 86] on select "Ouvrier Employé privé Employé public Invalide Indépendant Pensionné Chômeur Mut…" at bounding box center [386, 93] width 308 height 15
select select "netSalary"
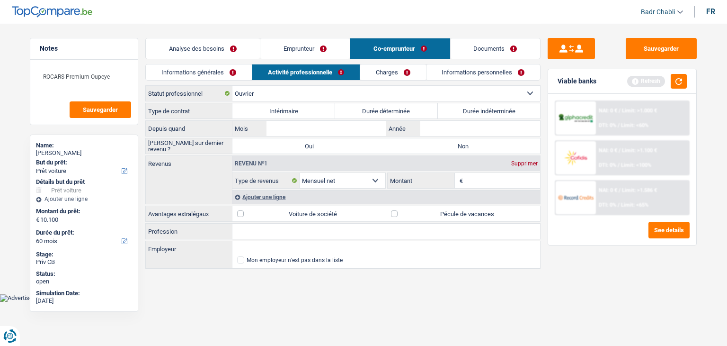
click at [314, 118] on label "Intérimaire" at bounding box center [283, 110] width 103 height 15
click at [314, 118] on input "Intérimaire" at bounding box center [283, 110] width 103 height 15
radio input "true"
click at [312, 124] on input "Mois" at bounding box center [327, 128] width 120 height 15
click at [437, 114] on label "Durée déterminée" at bounding box center [386, 110] width 103 height 15
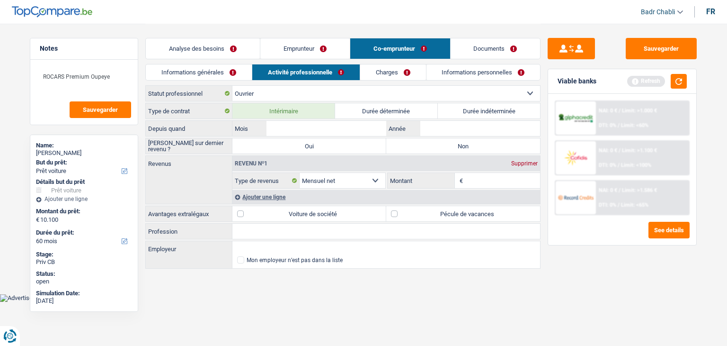
click at [437, 114] on input "Durée déterminée" at bounding box center [386, 110] width 103 height 15
radio input "true"
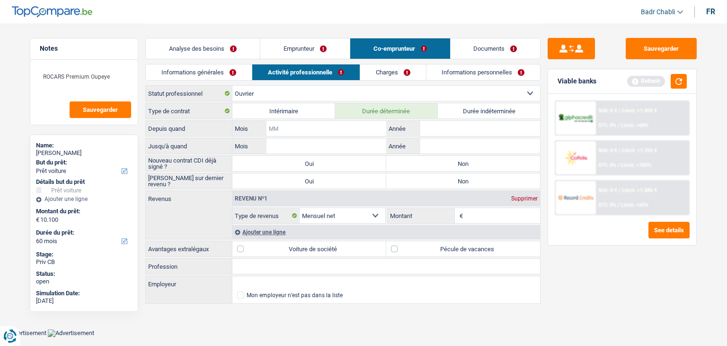
click at [299, 125] on input "Mois" at bounding box center [327, 128] width 120 height 15
click at [463, 109] on label "Durée indéterminée" at bounding box center [489, 110] width 103 height 15
click at [463, 109] on input "Durée indéterminée" at bounding box center [489, 110] width 103 height 15
radio input "true"
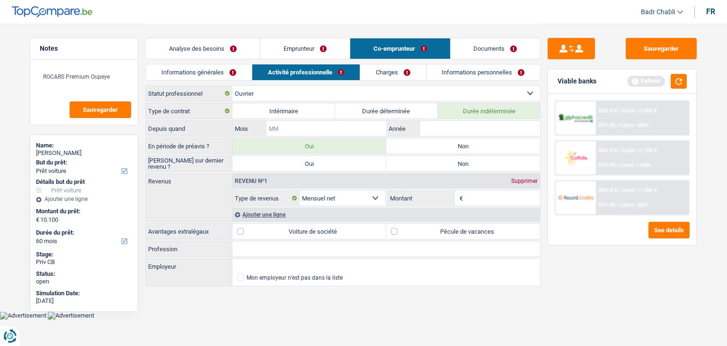
click at [293, 130] on input "Mois" at bounding box center [327, 128] width 120 height 15
type input "09"
type input "2014"
click at [277, 262] on input "Employeur" at bounding box center [386, 265] width 308 height 15
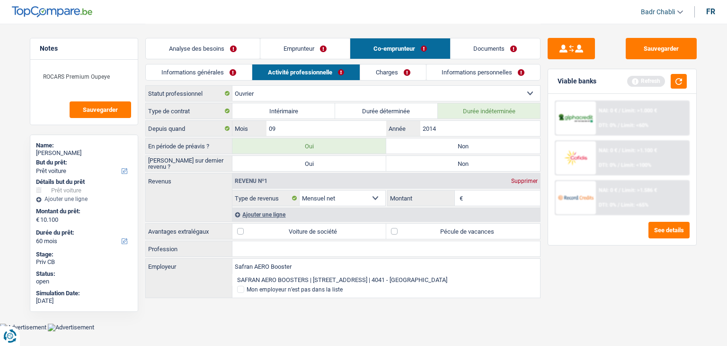
click at [282, 277] on li "SAFRAN AERO BOOSTERS | [STREET_ADDRESS] | 4041 - [GEOGRAPHIC_DATA]" at bounding box center [386, 280] width 308 height 12
type input "SAFRAN AERO BOOSTERS | [STREET_ADDRESS] | 4041 - [GEOGRAPHIC_DATA]"
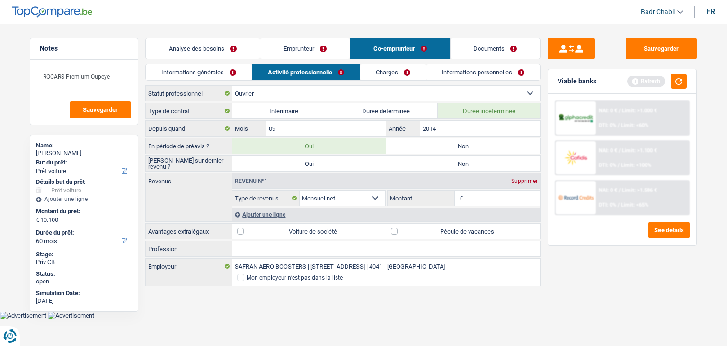
click at [278, 249] on input "Profession" at bounding box center [386, 248] width 308 height 15
type input "T"
type input "Technicien"
click at [393, 226] on label "Pécule de vacances" at bounding box center [463, 230] width 154 height 15
click at [393, 226] on input "Pécule de vacances" at bounding box center [463, 230] width 154 height 15
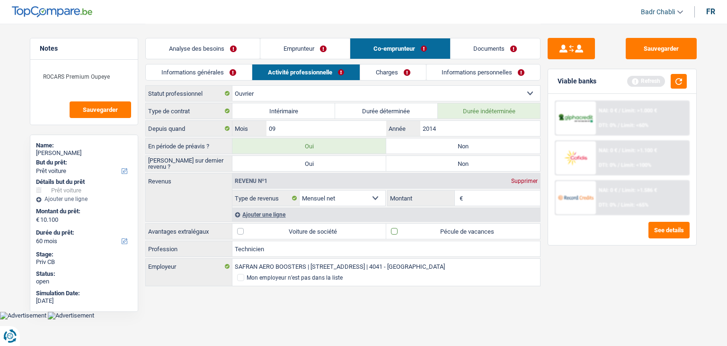
checkbox input "true"
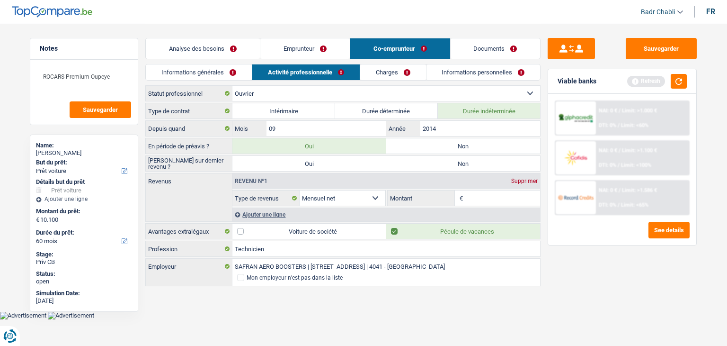
drag, startPoint x: 474, startPoint y: 199, endPoint x: 409, endPoint y: 162, distance: 75.5
click at [474, 199] on input "Montant" at bounding box center [502, 197] width 75 height 15
type input "2.900"
click at [267, 213] on div "Ajouter une ligne" at bounding box center [386, 214] width 308 height 14
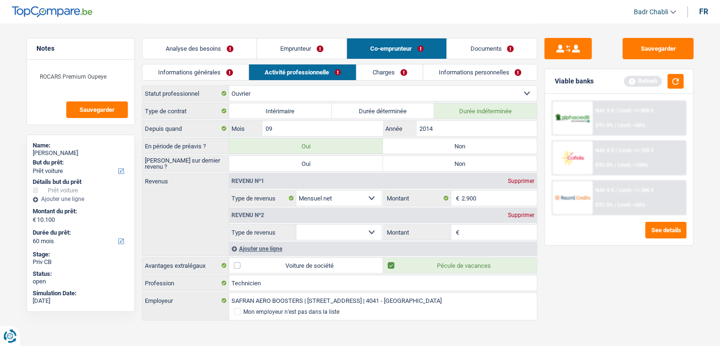
click at [320, 231] on select "Allocation d'handicap Allocations chômage Allocations familiales Chèques repas …" at bounding box center [339, 231] width 86 height 15
click at [296, 224] on select "Allocation d'handicap Allocations chômage Allocations familiales Chèques repas …" at bounding box center [339, 231] width 86 height 15
click at [332, 231] on select "Allocation d'handicap Allocations chômage Allocations familiales Chèques repas …" at bounding box center [339, 231] width 86 height 15
click at [296, 224] on select "Allocation d'handicap Allocations chômage Allocations familiales Chèques repas …" at bounding box center [339, 231] width 86 height 15
click at [339, 224] on select "Allocation d'handicap Allocations chômage Allocations familiales Chèques repas …" at bounding box center [339, 231] width 86 height 15
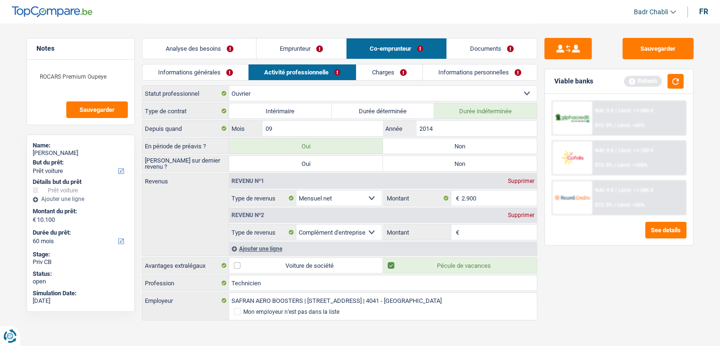
select select "mealVouchers"
click at [296, 224] on select "Allocation d'handicap Allocations chômage Allocations familiales Chèques repas …" at bounding box center [339, 231] width 86 height 15
click at [473, 226] on input "Montant par jour" at bounding box center [499, 231] width 75 height 15
type input "8"
type input "8,0"
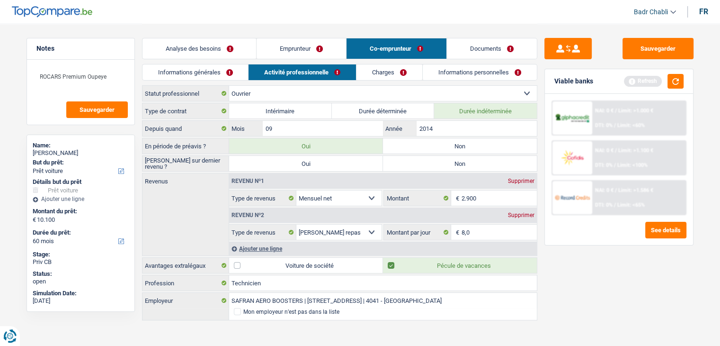
click at [467, 146] on label "Non" at bounding box center [460, 145] width 154 height 15
click at [467, 146] on input "Non" at bounding box center [460, 145] width 154 height 15
radio input "true"
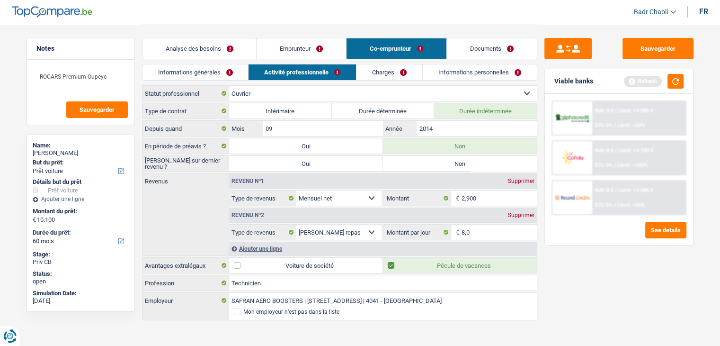
click at [463, 157] on label "Non" at bounding box center [460, 163] width 154 height 15
click at [463, 157] on input "Non" at bounding box center [460, 163] width 154 height 15
radio input "true"
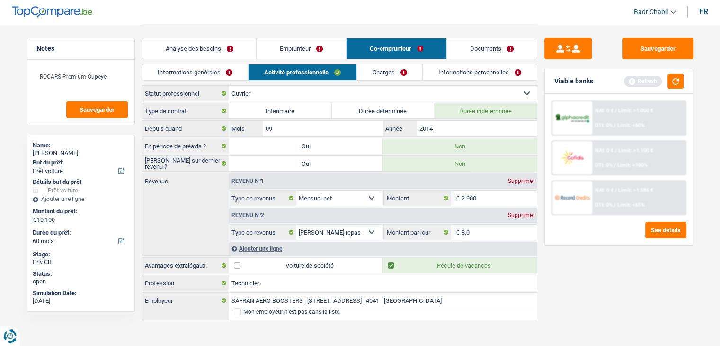
click at [381, 74] on link "Charges" at bounding box center [390, 72] width 66 height 16
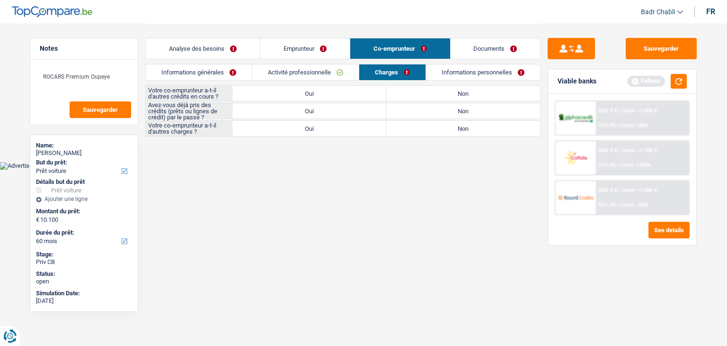
click at [445, 90] on label "Non" at bounding box center [463, 93] width 154 height 15
click at [445, 90] on input "Non" at bounding box center [463, 93] width 154 height 15
radio input "true"
click at [447, 107] on label "Non" at bounding box center [463, 110] width 154 height 15
click at [447, 107] on input "Non" at bounding box center [463, 110] width 154 height 15
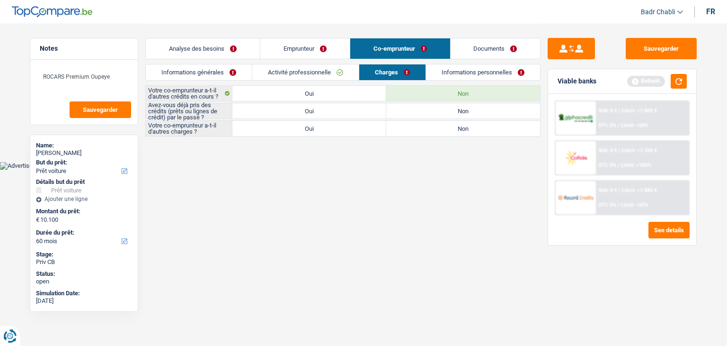
radio input "true"
click at [447, 115] on label "Non" at bounding box center [463, 110] width 154 height 15
click at [447, 115] on input "Non" at bounding box center [463, 110] width 154 height 15
click at [451, 125] on label "Non" at bounding box center [463, 128] width 154 height 15
click at [451, 125] on input "Non" at bounding box center [463, 128] width 154 height 15
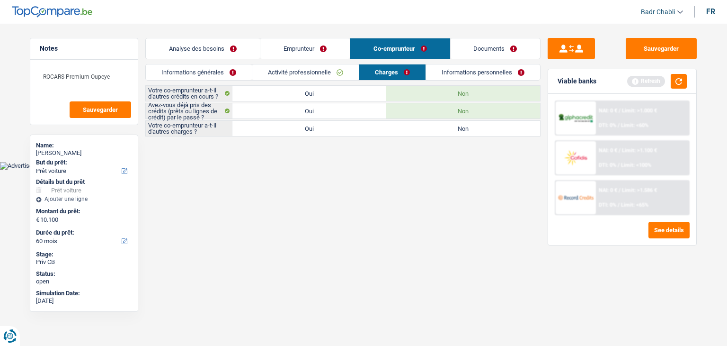
radio input "true"
click at [463, 66] on link "Informations personnelles" at bounding box center [484, 72] width 114 height 16
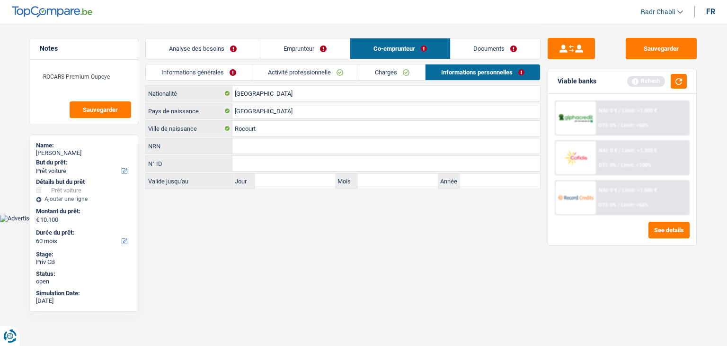
click at [384, 74] on link "Charges" at bounding box center [392, 72] width 66 height 16
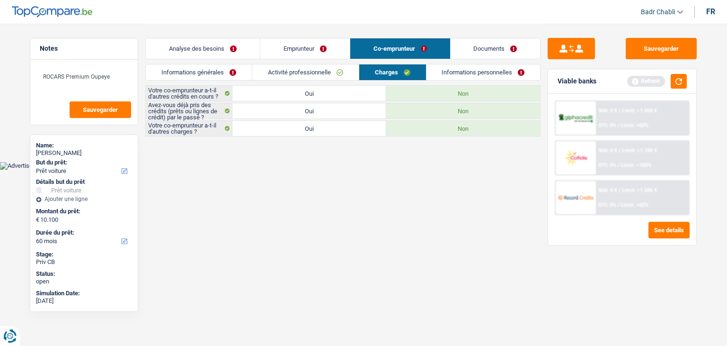
click at [330, 79] on link "Activité professionnelle" at bounding box center [305, 72] width 107 height 16
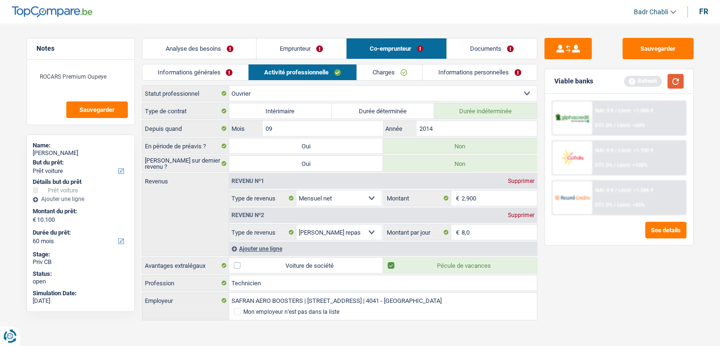
click at [678, 78] on button "button" at bounding box center [675, 81] width 16 height 15
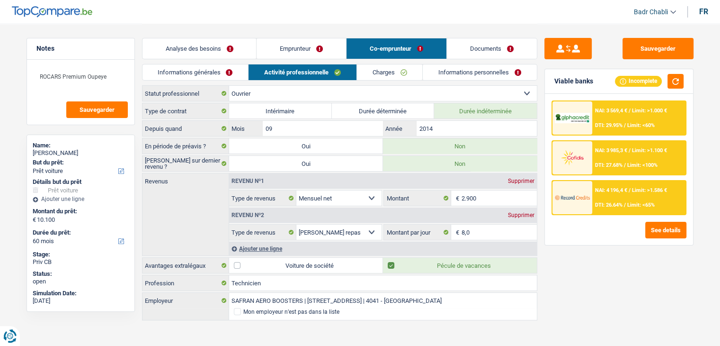
click at [382, 71] on link "Charges" at bounding box center [390, 72] width 66 height 16
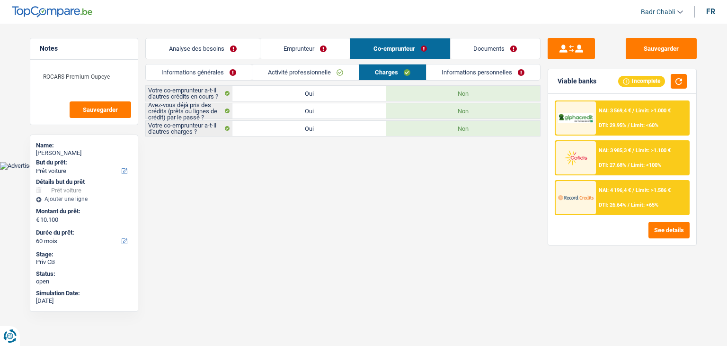
click at [205, 72] on link "Informations générales" at bounding box center [199, 72] width 106 height 16
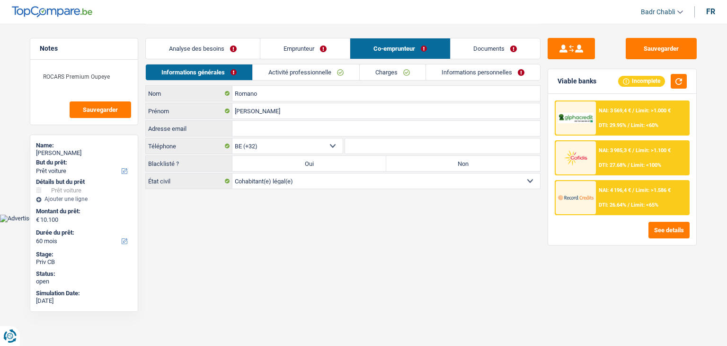
click at [431, 160] on label "Non" at bounding box center [463, 163] width 154 height 15
click at [431, 160] on input "Non" at bounding box center [463, 163] width 154 height 15
radio input "true"
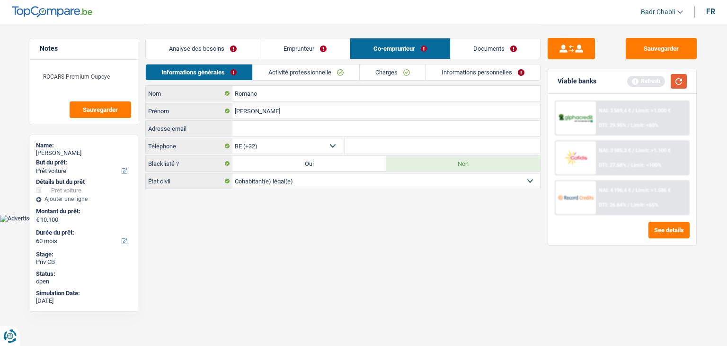
click at [674, 74] on button "button" at bounding box center [679, 81] width 16 height 15
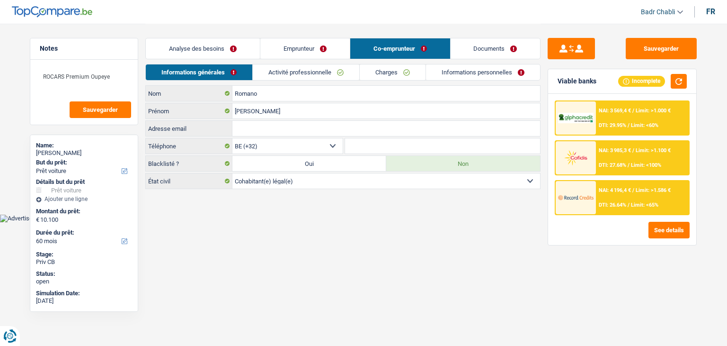
click at [207, 53] on link "Analyse des besoins" at bounding box center [203, 48] width 114 height 20
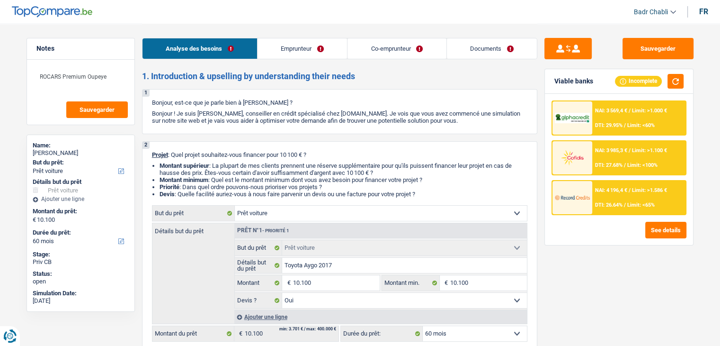
click at [504, 52] on link "Documents" at bounding box center [492, 48] width 90 height 20
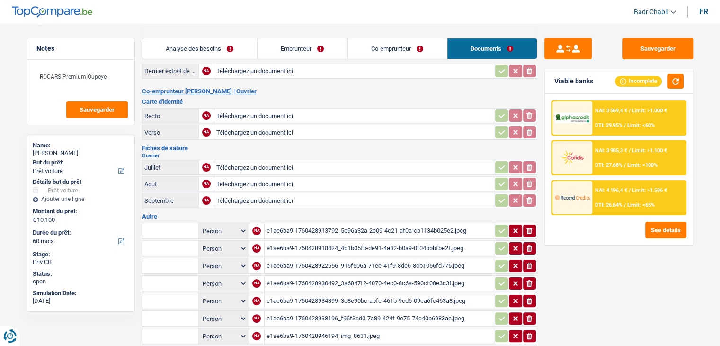
scroll to position [237, 0]
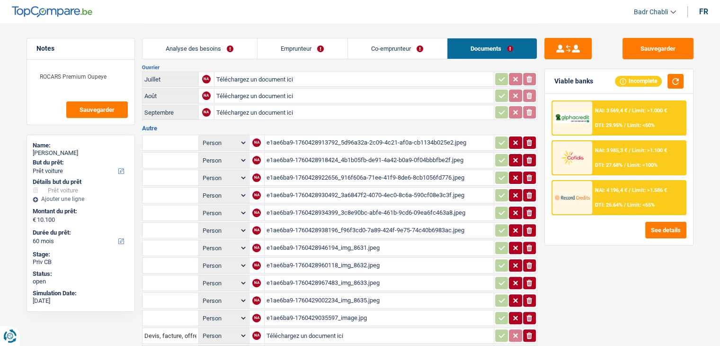
click at [384, 139] on div "e1ae6ba9-1760428913792_5d96a32a-2c09-4c21-af0a-cb1134b025e2.jpeg" at bounding box center [379, 142] width 225 height 14
click at [386, 153] on div "e1ae6ba9-1760428918424_4b1b05fb-de91-4a42-b0a9-0f04bbbfbe2f.jpeg" at bounding box center [379, 160] width 225 height 14
click at [377, 174] on div "e1ae6ba9-1760428922656_916f606a-71ee-41f9-8de6-8cb1056fd776.jpeg" at bounding box center [379, 177] width 225 height 14
click at [361, 188] on div "e1ae6ba9-1760428930492_3a6847f2-4070-4ec0-8c6a-590cf08e3c3f.jpeg" at bounding box center [379, 195] width 225 height 14
click at [348, 205] on div "e1ae6ba9-1760428934399_3c8e90bc-abfe-461b-9cd6-09ea6fc463a8.jpeg" at bounding box center [379, 212] width 225 height 14
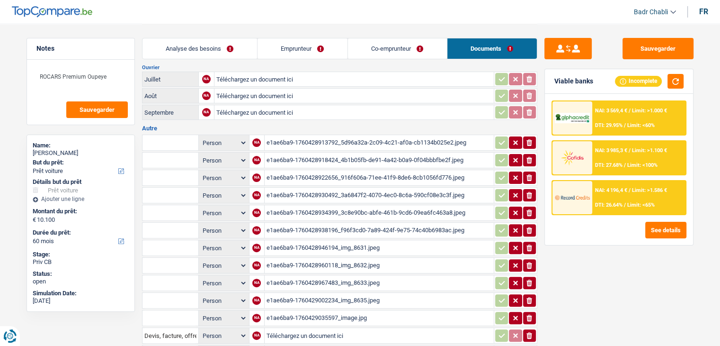
click at [360, 223] on div "e1ae6ba9-1760428938196_f96f3cd0-7a89-424f-9e75-74c40b6983ac.jpeg" at bounding box center [379, 230] width 225 height 14
click at [614, 125] on span "DTI: 29.95%" at bounding box center [608, 125] width 27 height 6
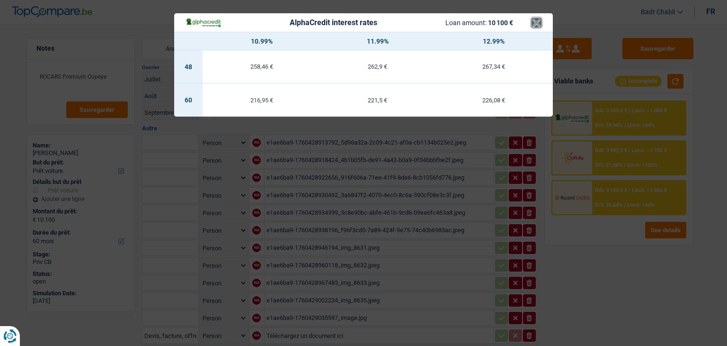
click at [540, 19] on button "×" at bounding box center [537, 22] width 10 height 9
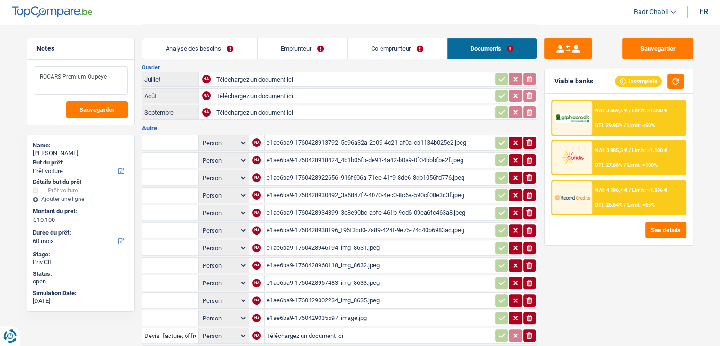
click at [110, 76] on textarea "ROCARS Premium Oupeye" at bounding box center [81, 80] width 94 height 28
click at [669, 46] on button "Sauvegarder" at bounding box center [658, 48] width 71 height 21
